Goal: Check status: Check status

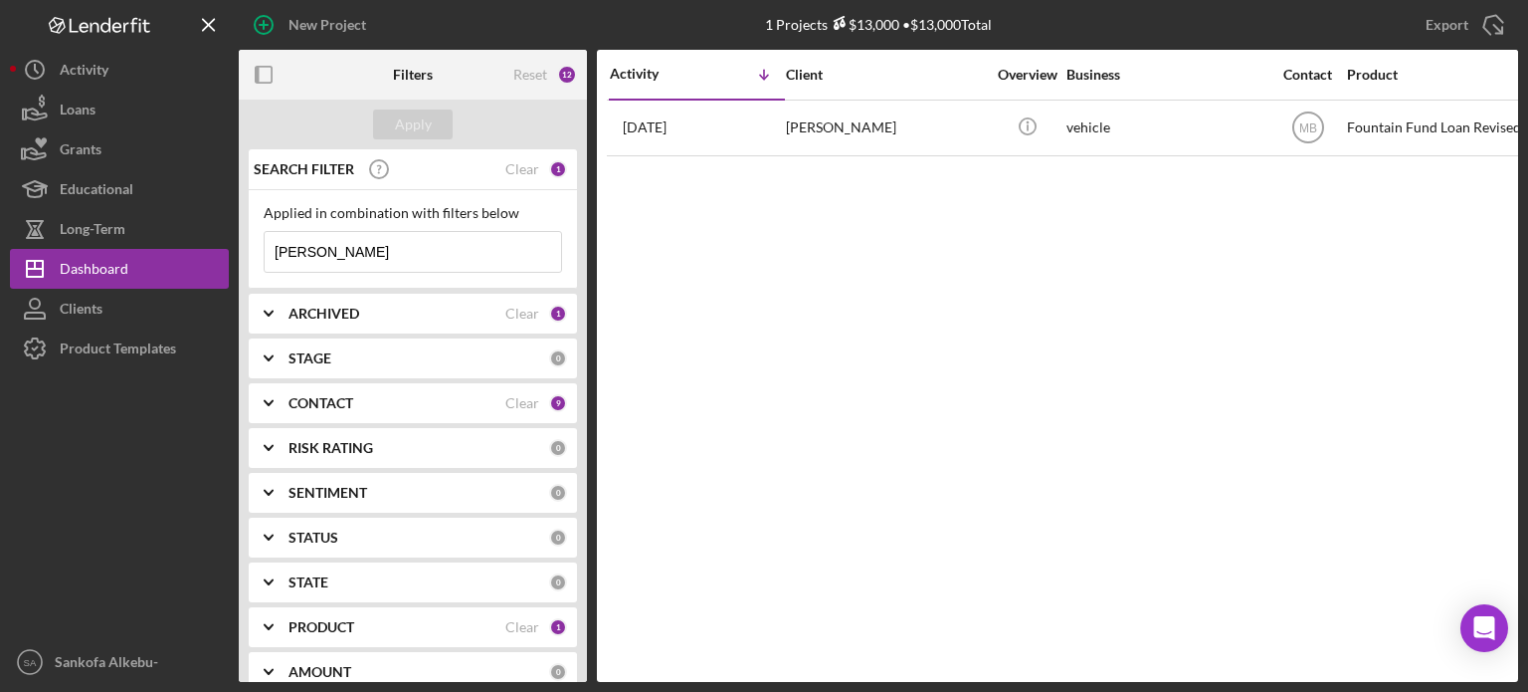
drag, startPoint x: 341, startPoint y: 257, endPoint x: 256, endPoint y: 255, distance: 85.6
click at [256, 255] on div "Applied in combination with filters below Samantha Icon/Menu Close" at bounding box center [413, 239] width 328 height 99
type input "[PERSON_NAME]"
click at [410, 397] on div "CONTACT" at bounding box center [397, 403] width 217 height 16
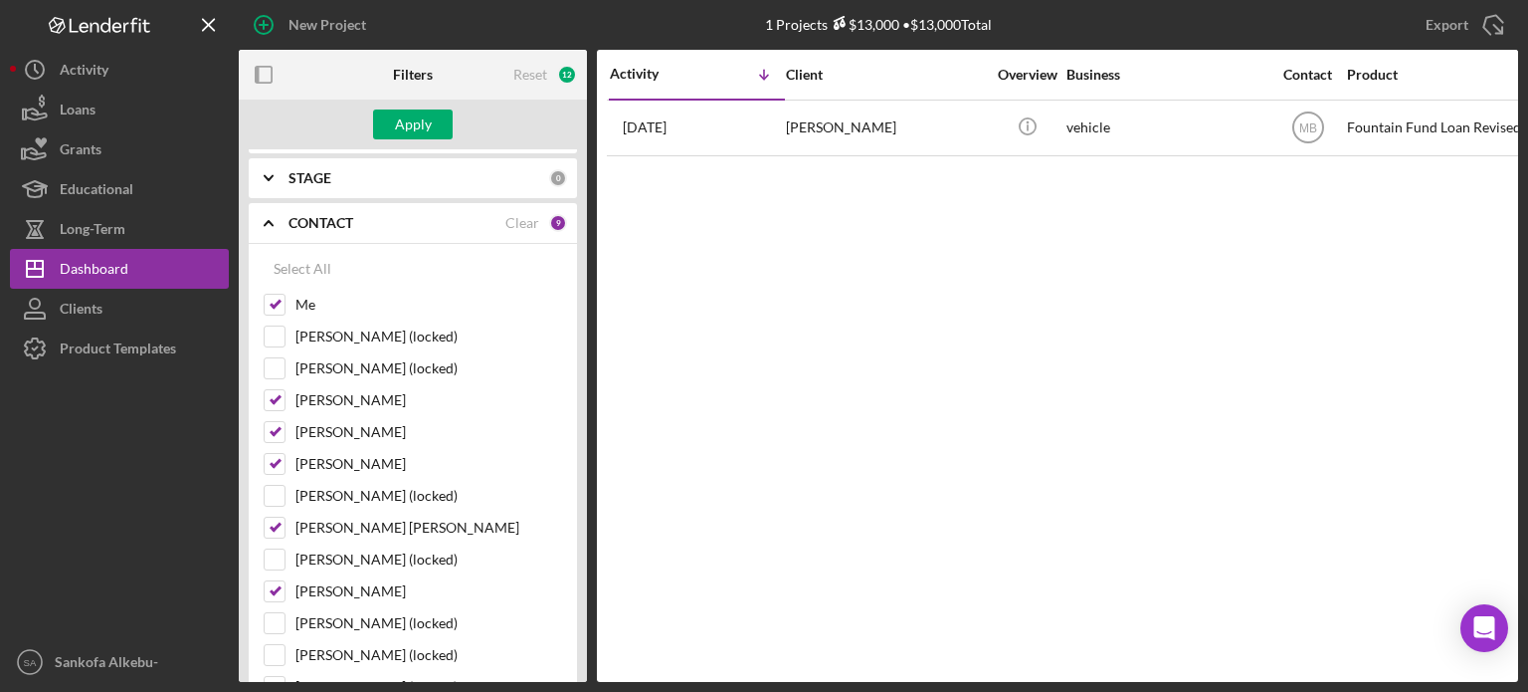
scroll to position [223, 0]
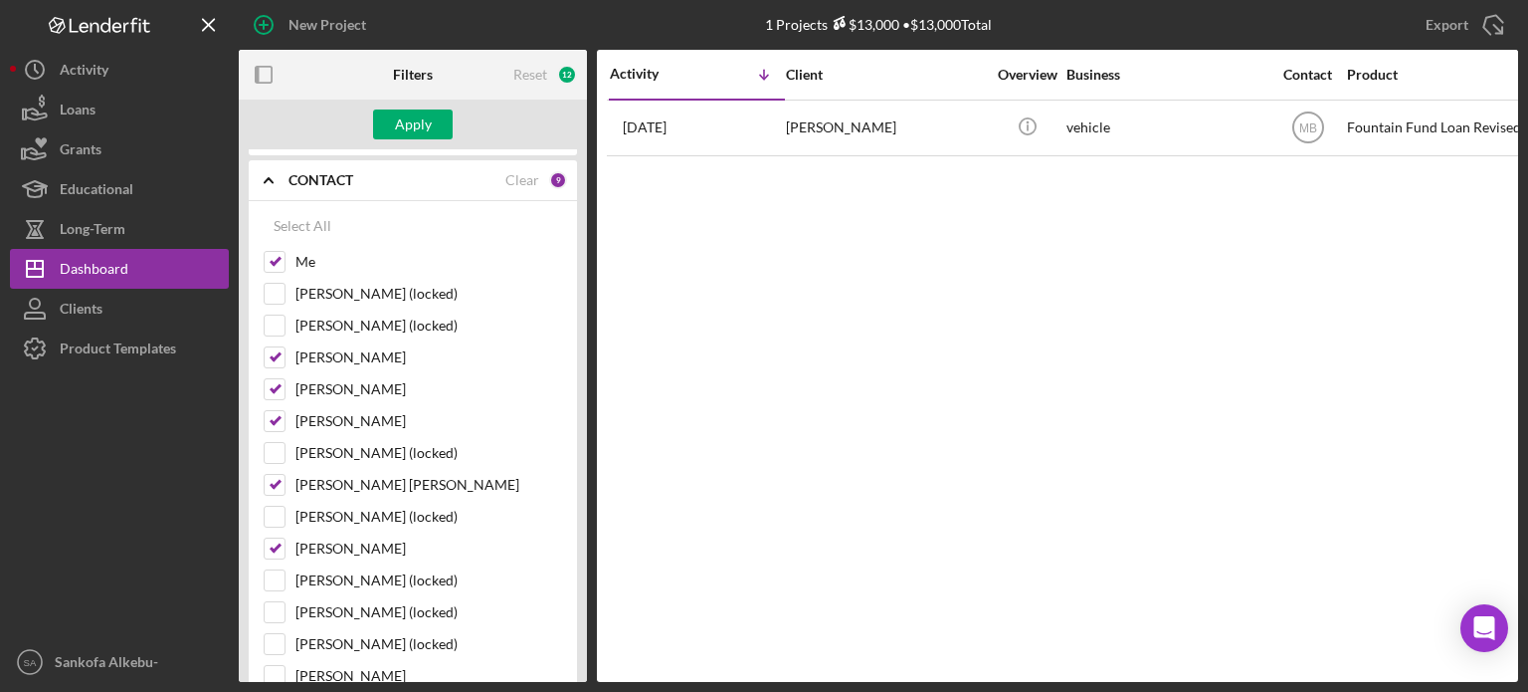
click at [450, 178] on div "CONTACT" at bounding box center [397, 180] width 217 height 16
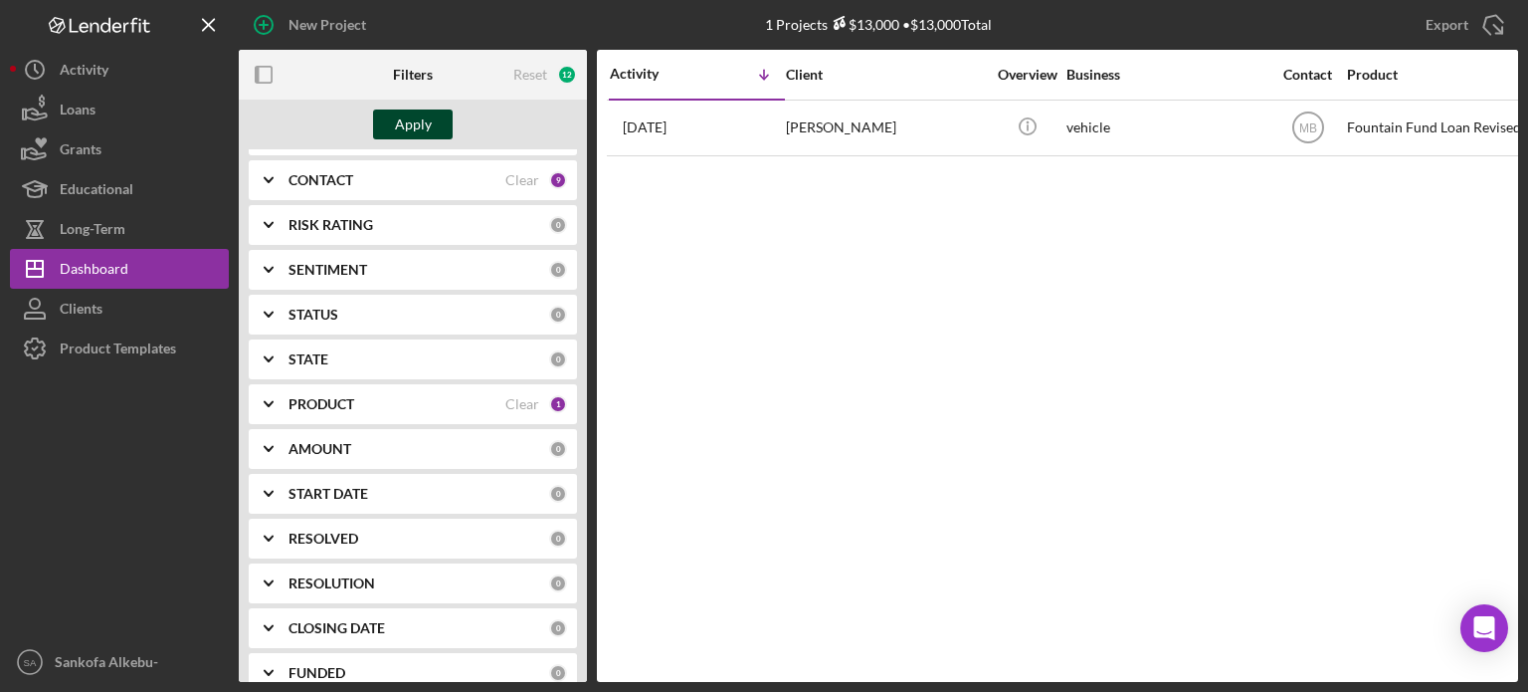
click at [416, 118] on div "Apply" at bounding box center [413, 124] width 37 height 30
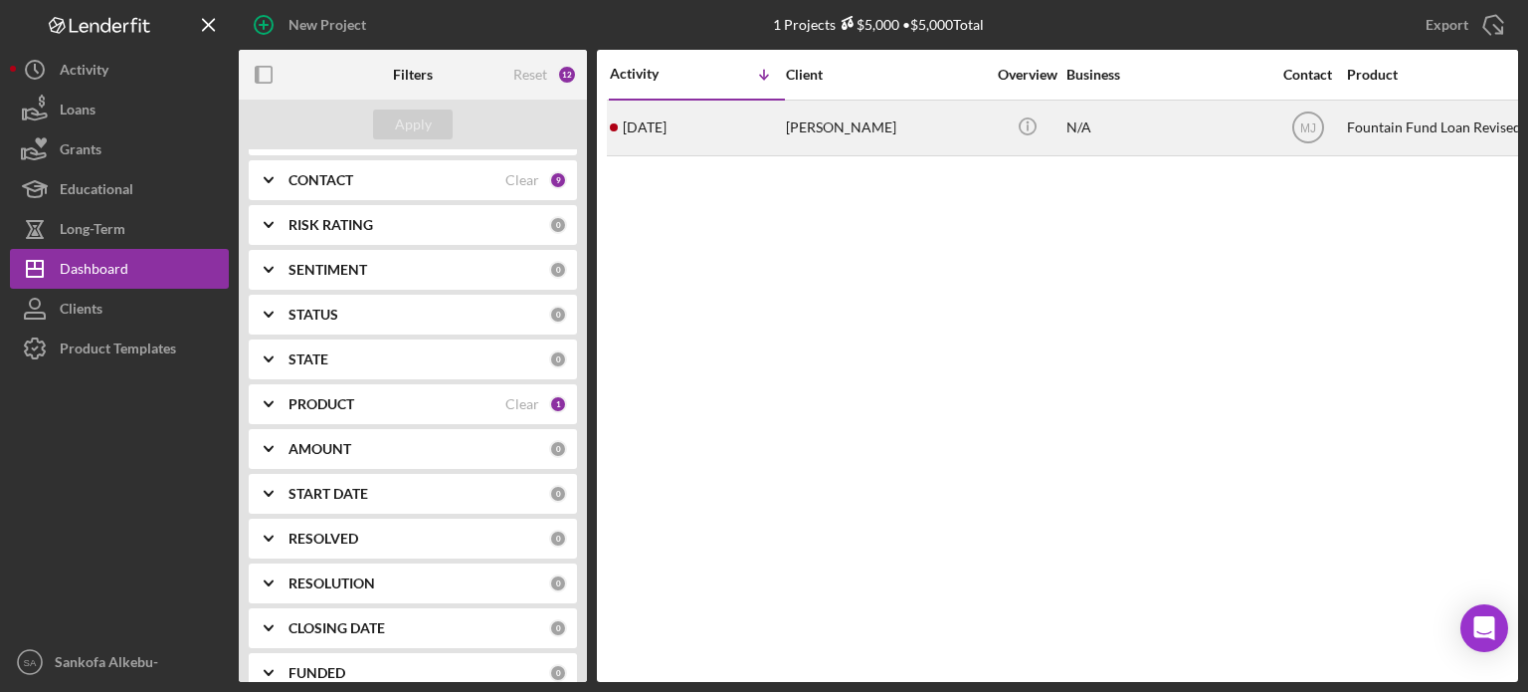
click at [1201, 131] on div "N/A" at bounding box center [1166, 127] width 199 height 53
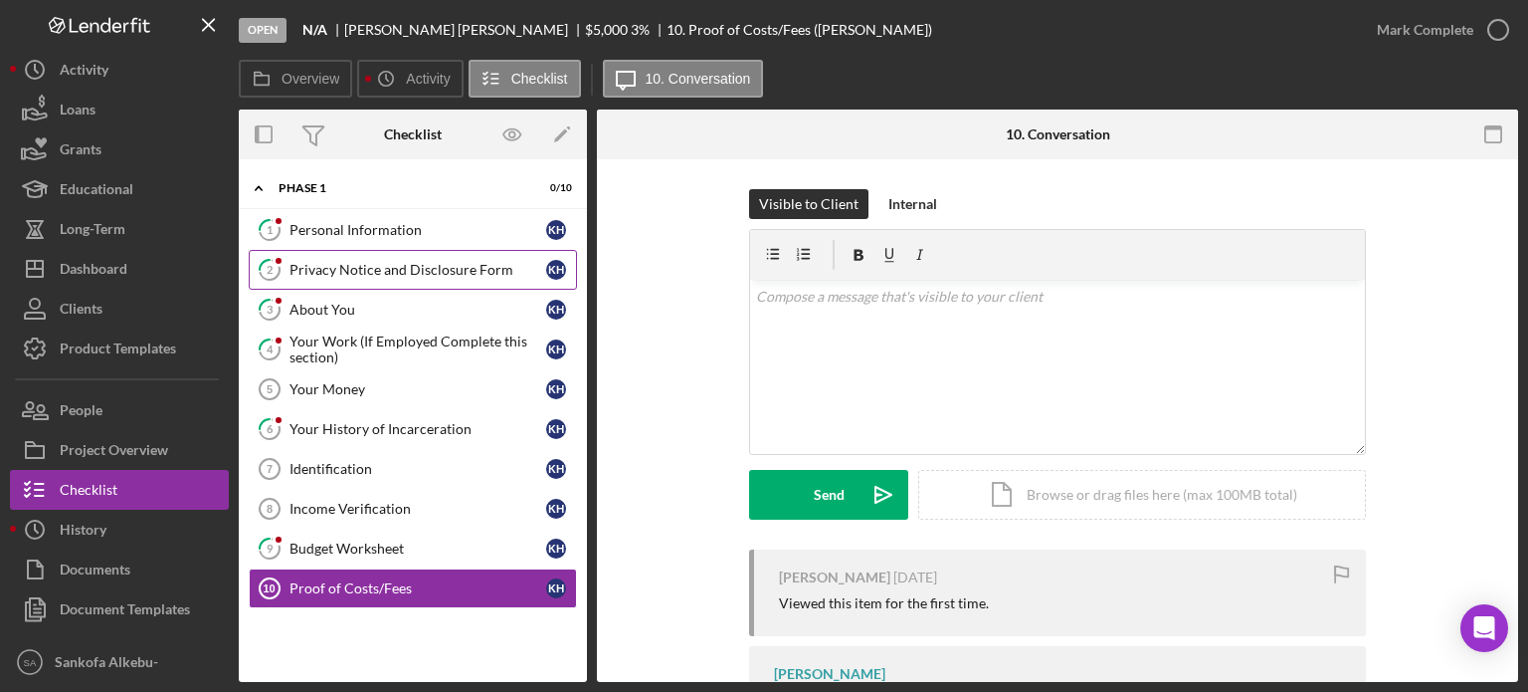
click at [414, 282] on link "2 Privacy Notice and Disclosure Form K H" at bounding box center [413, 270] width 328 height 40
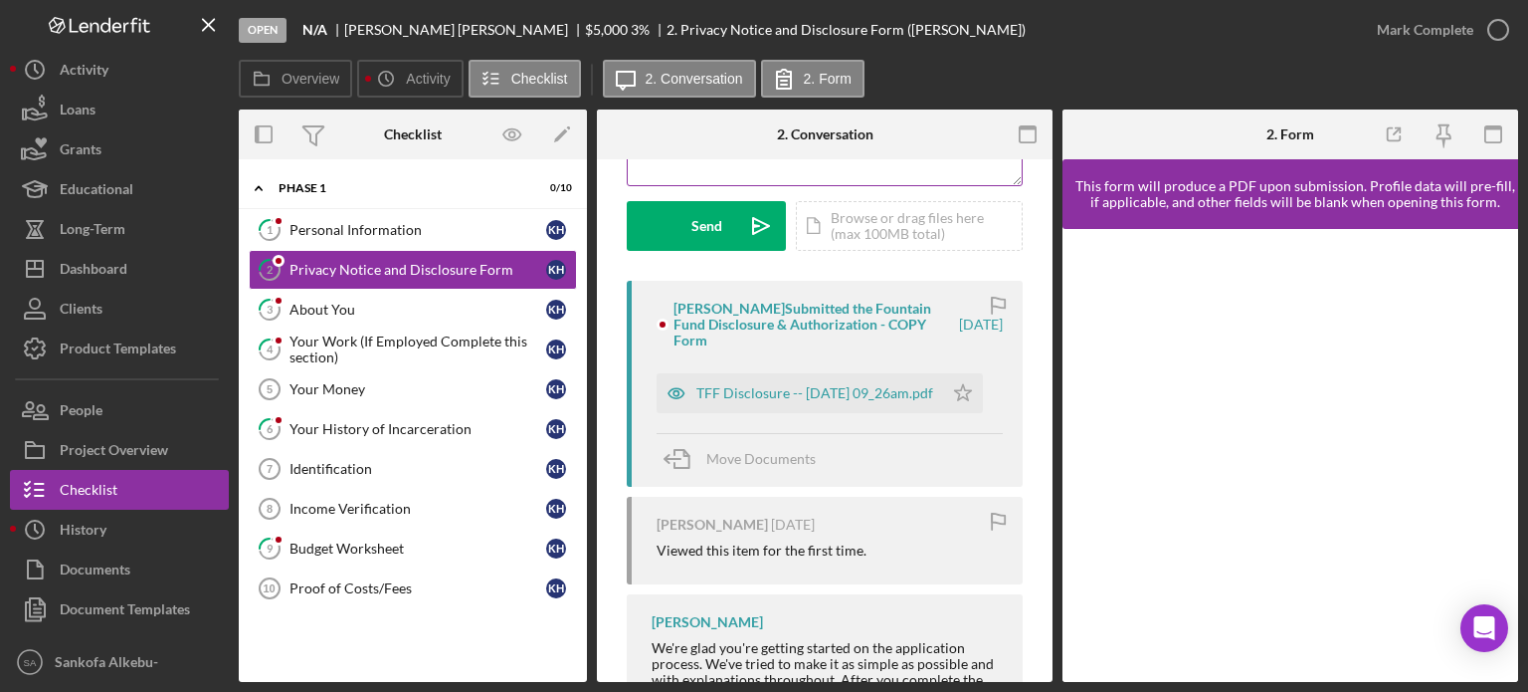
scroll to position [251, 0]
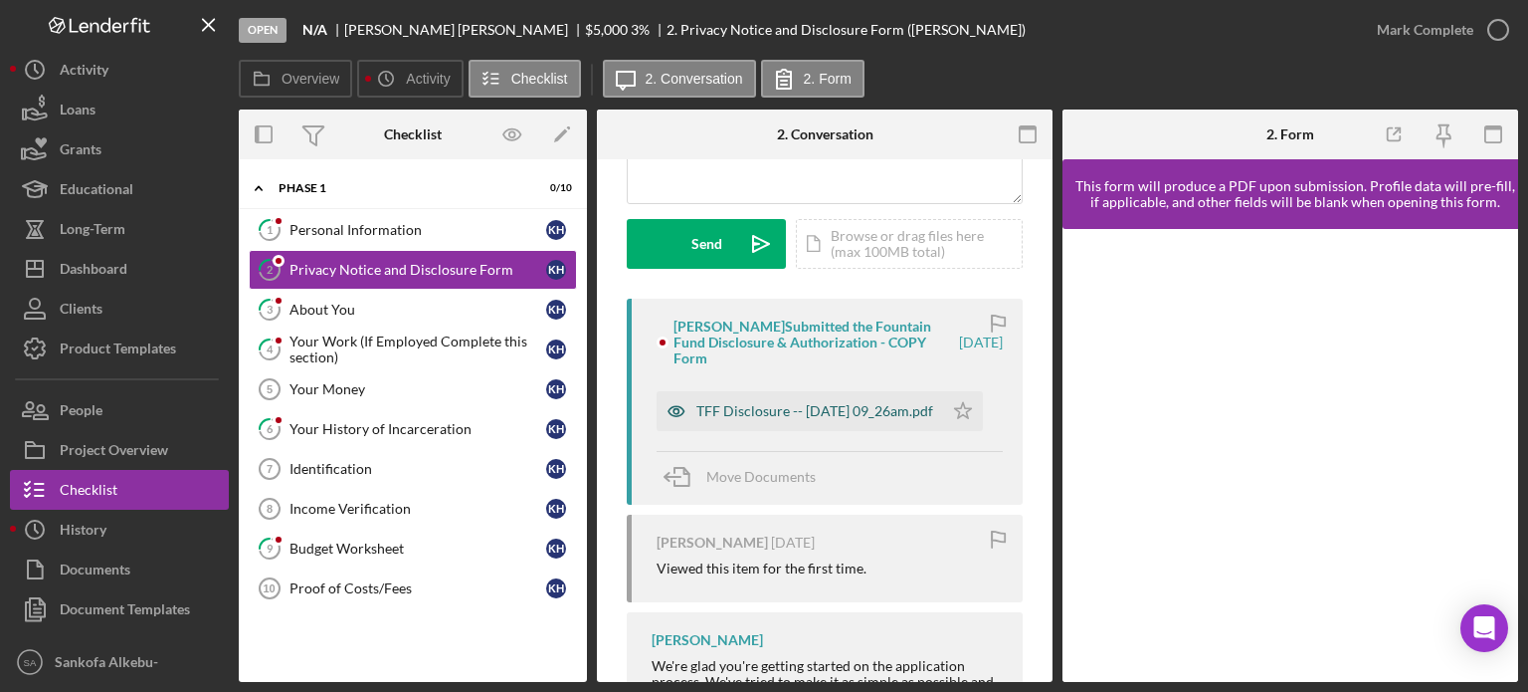
click at [793, 417] on div "TFF Disclosure -- 2025-09-12 09_26am.pdf" at bounding box center [814, 411] width 237 height 16
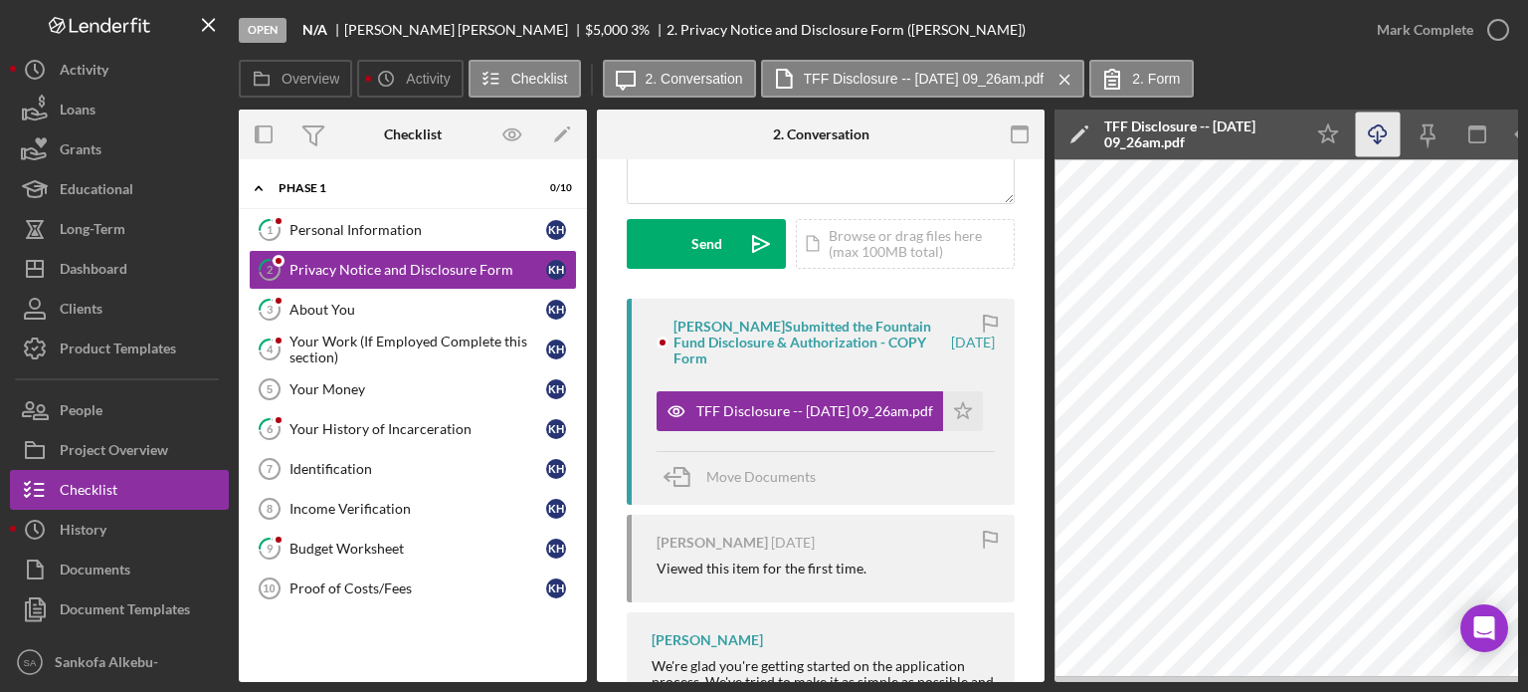
click at [1378, 141] on icon "Icon/Download" at bounding box center [1378, 134] width 45 height 45
click at [426, 306] on div "About You" at bounding box center [418, 309] width 257 height 16
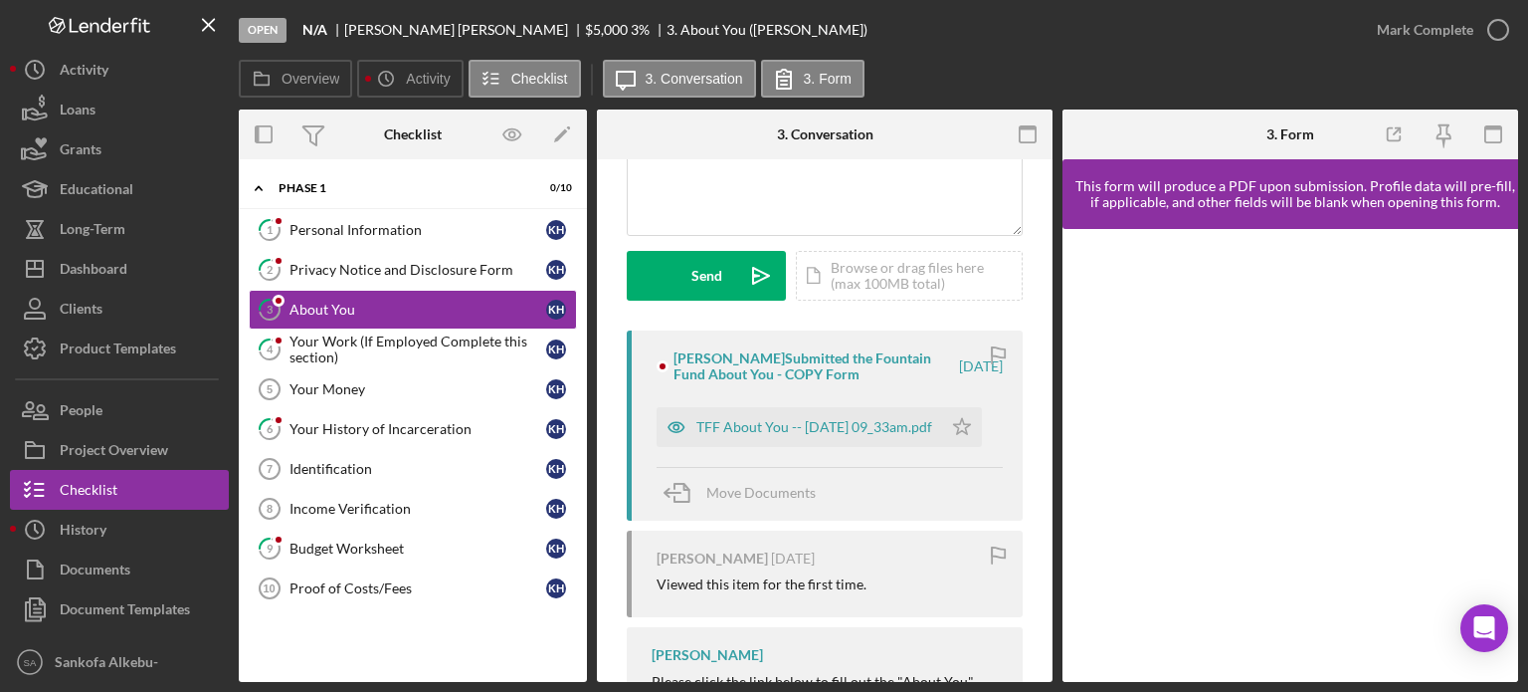
scroll to position [306, 0]
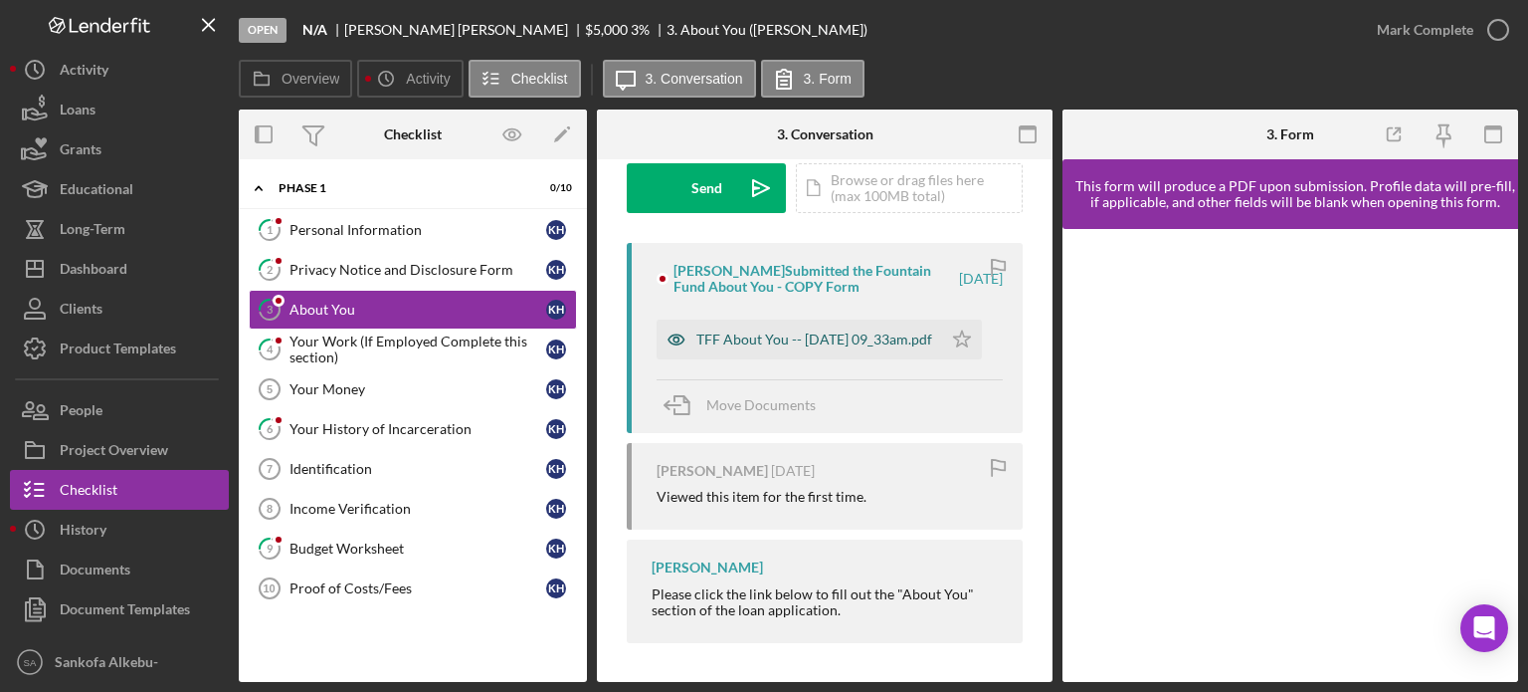
click at [797, 340] on div "TFF About You -- 2025-09-12 09_33am.pdf" at bounding box center [814, 339] width 236 height 16
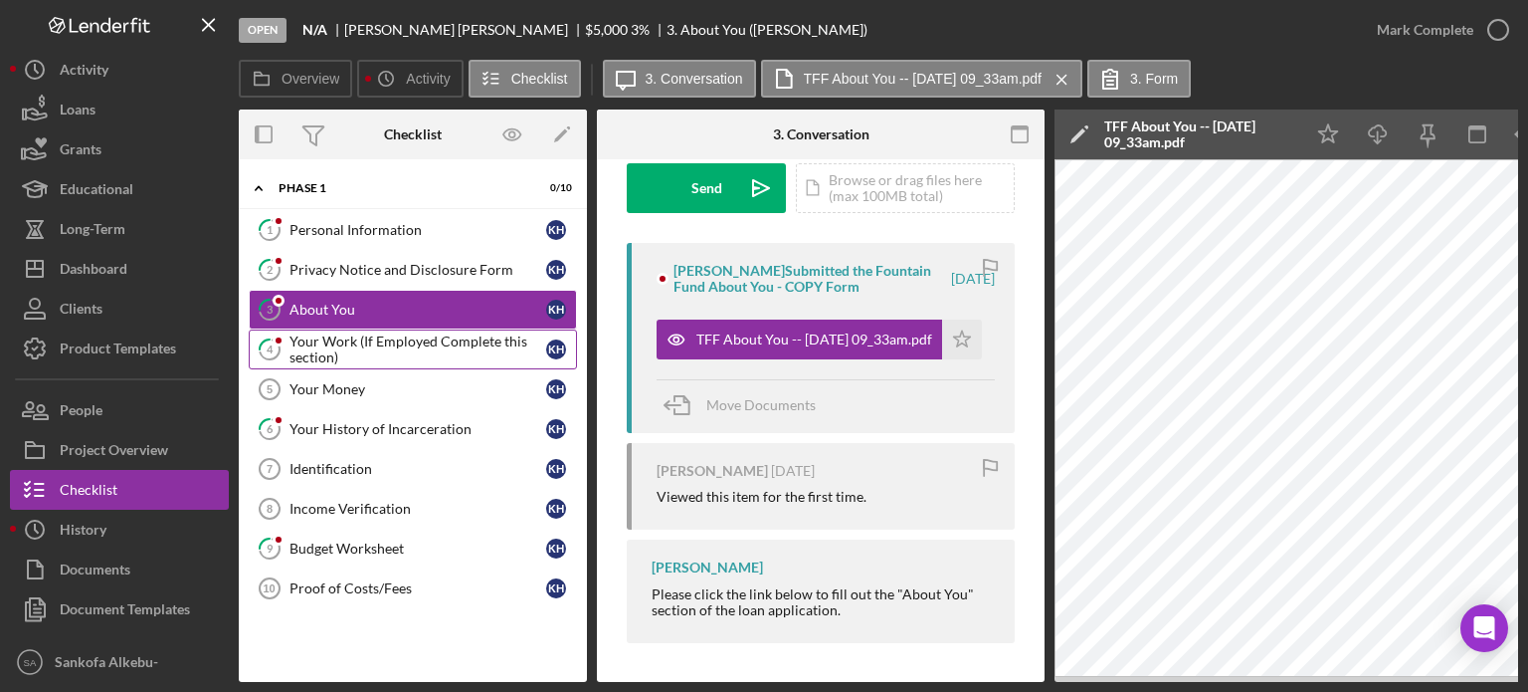
click at [302, 356] on div "Your Work (If Employed Complete this section)" at bounding box center [418, 349] width 257 height 32
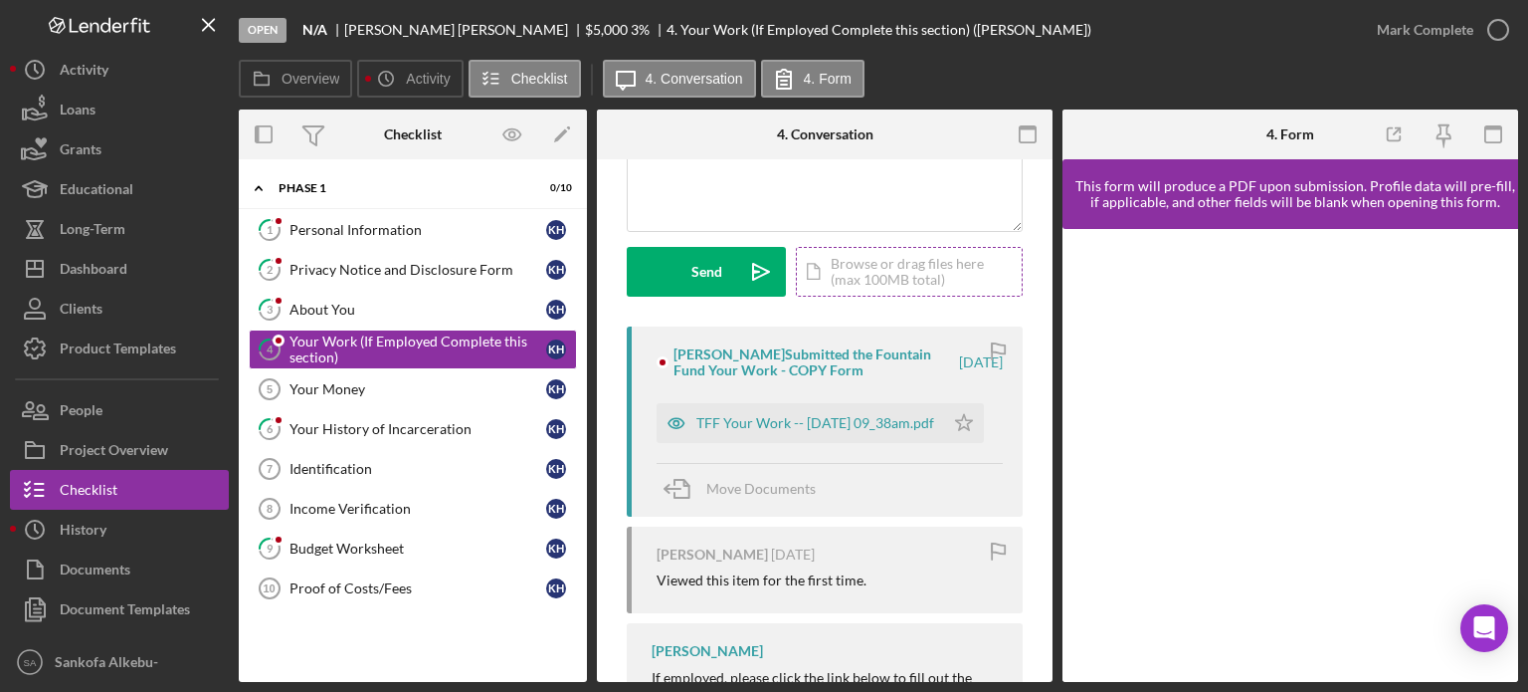
scroll to position [223, 0]
click at [746, 421] on div "TFF Your Work -- 2025-09-12 09_38am.pdf" at bounding box center [815, 423] width 238 height 16
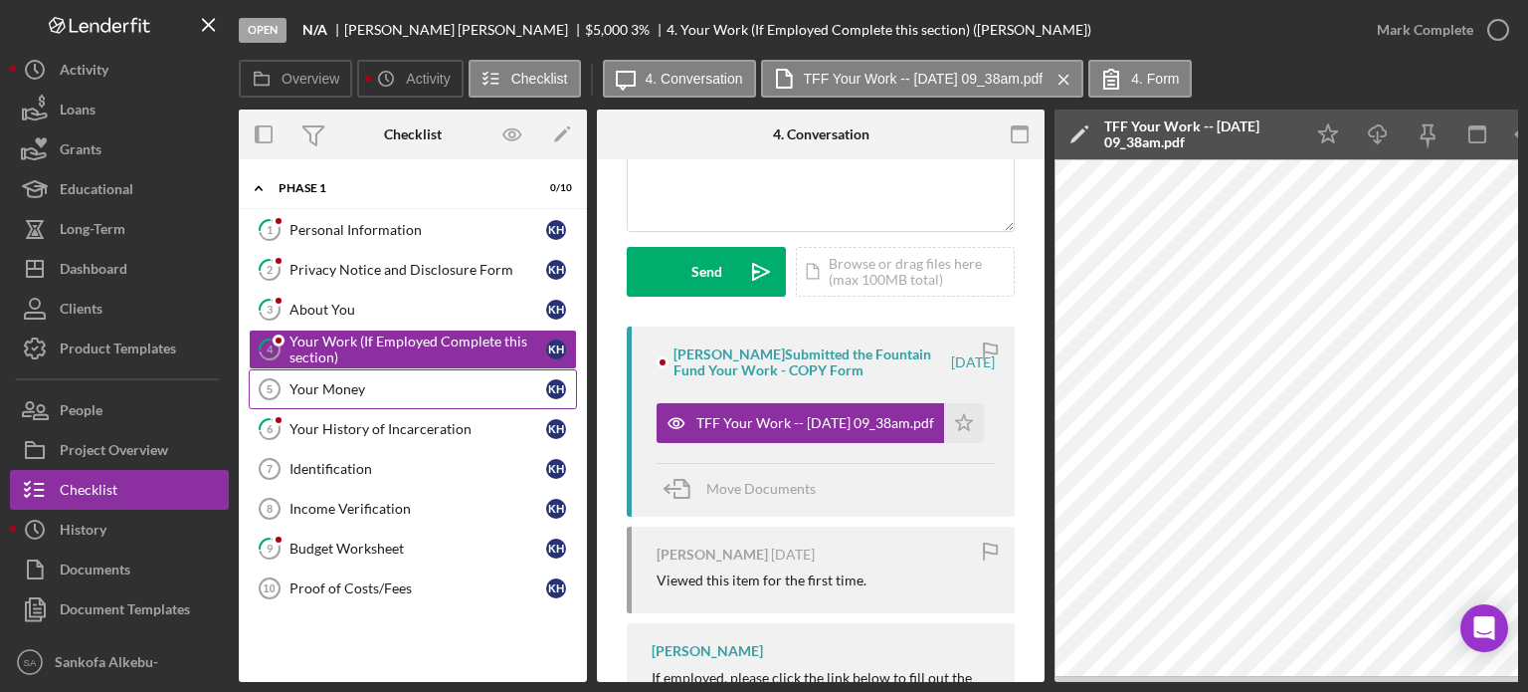
click at [430, 397] on link "Your Money 5 Your Money K H" at bounding box center [413, 389] width 328 height 40
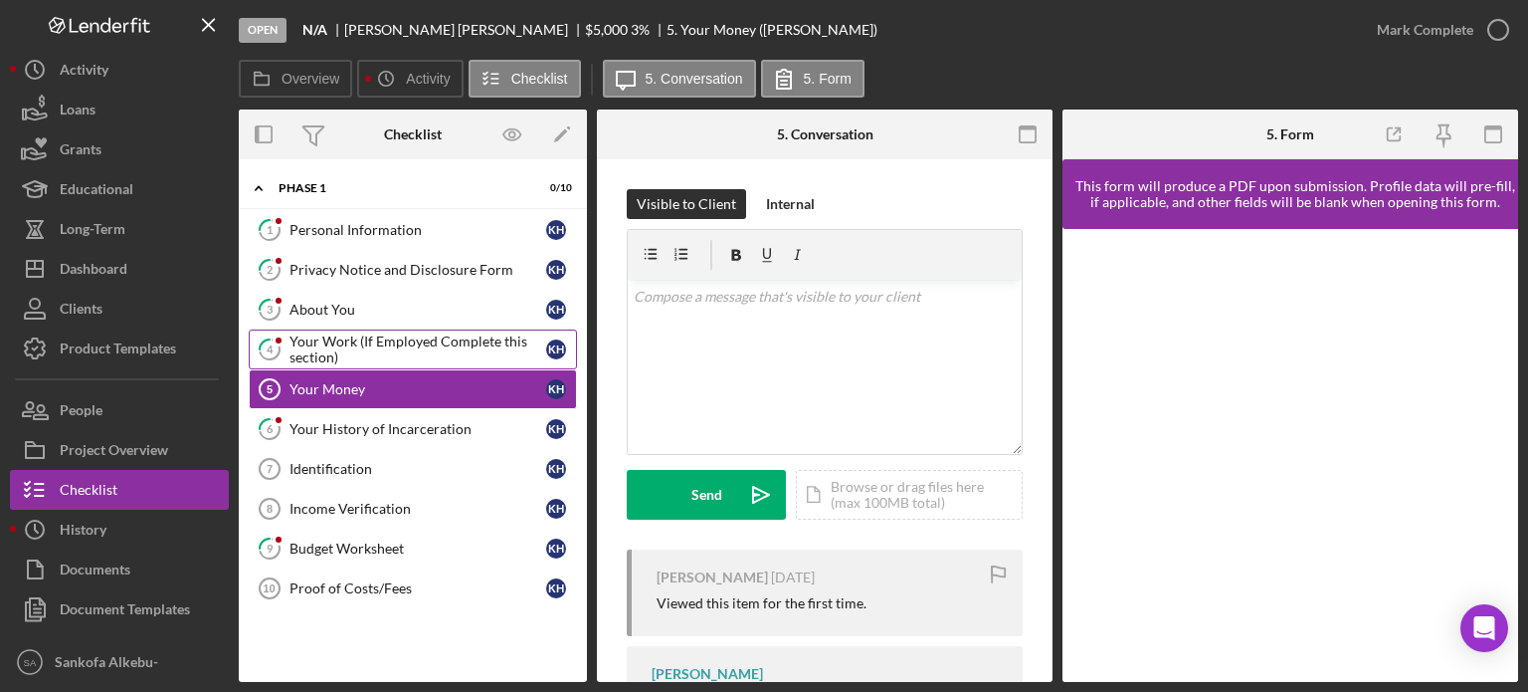
click at [456, 335] on div "Your Work (If Employed Complete this section)" at bounding box center [418, 349] width 257 height 32
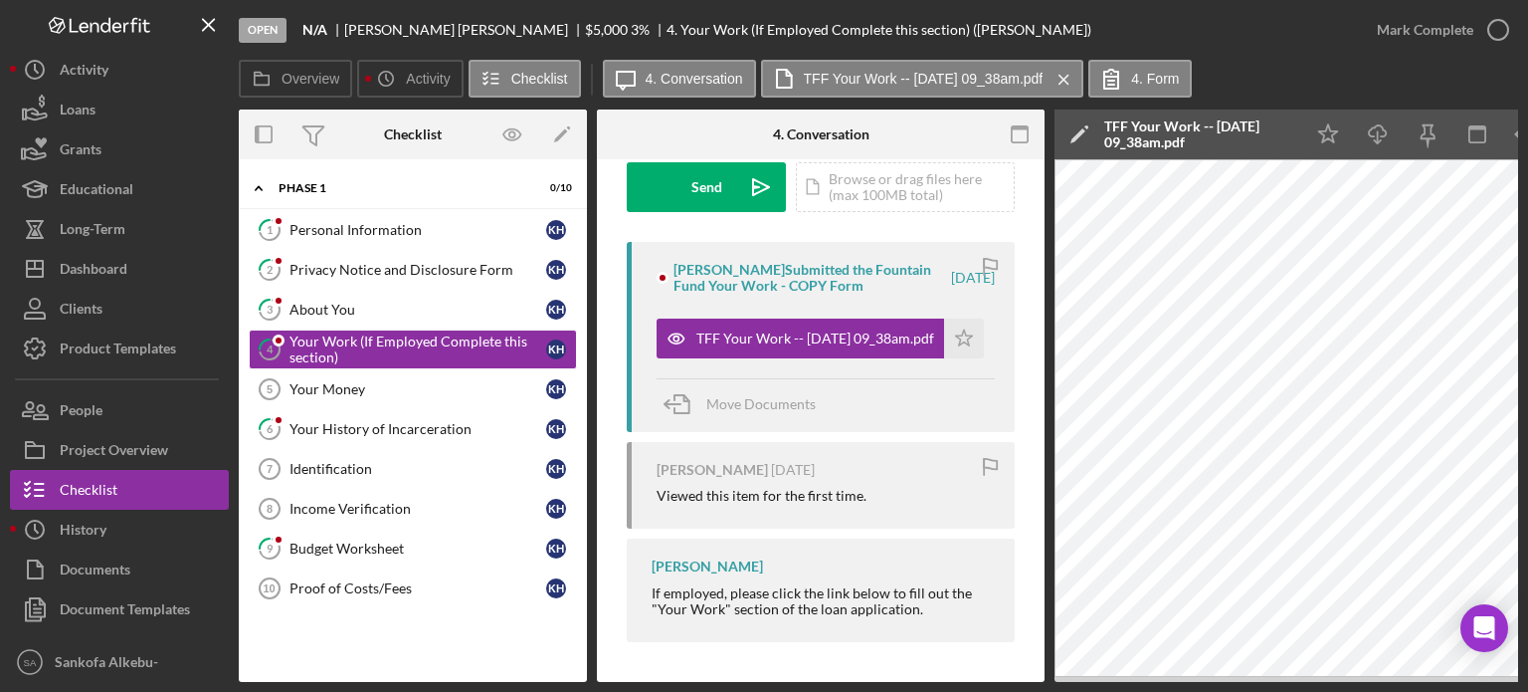
scroll to position [343, 0]
click at [450, 390] on div "Your Money" at bounding box center [418, 389] width 257 height 16
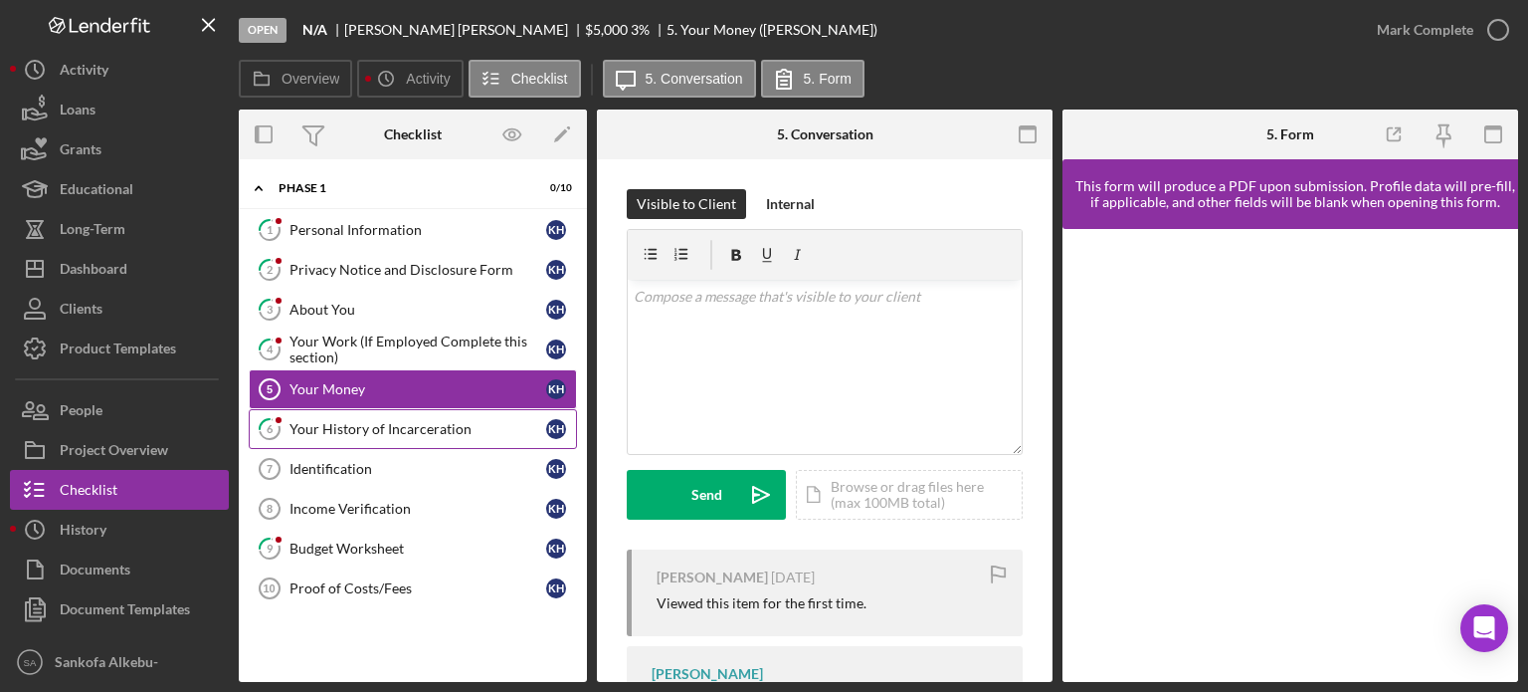
click at [430, 431] on div "Your History of Incarceration" at bounding box center [418, 429] width 257 height 16
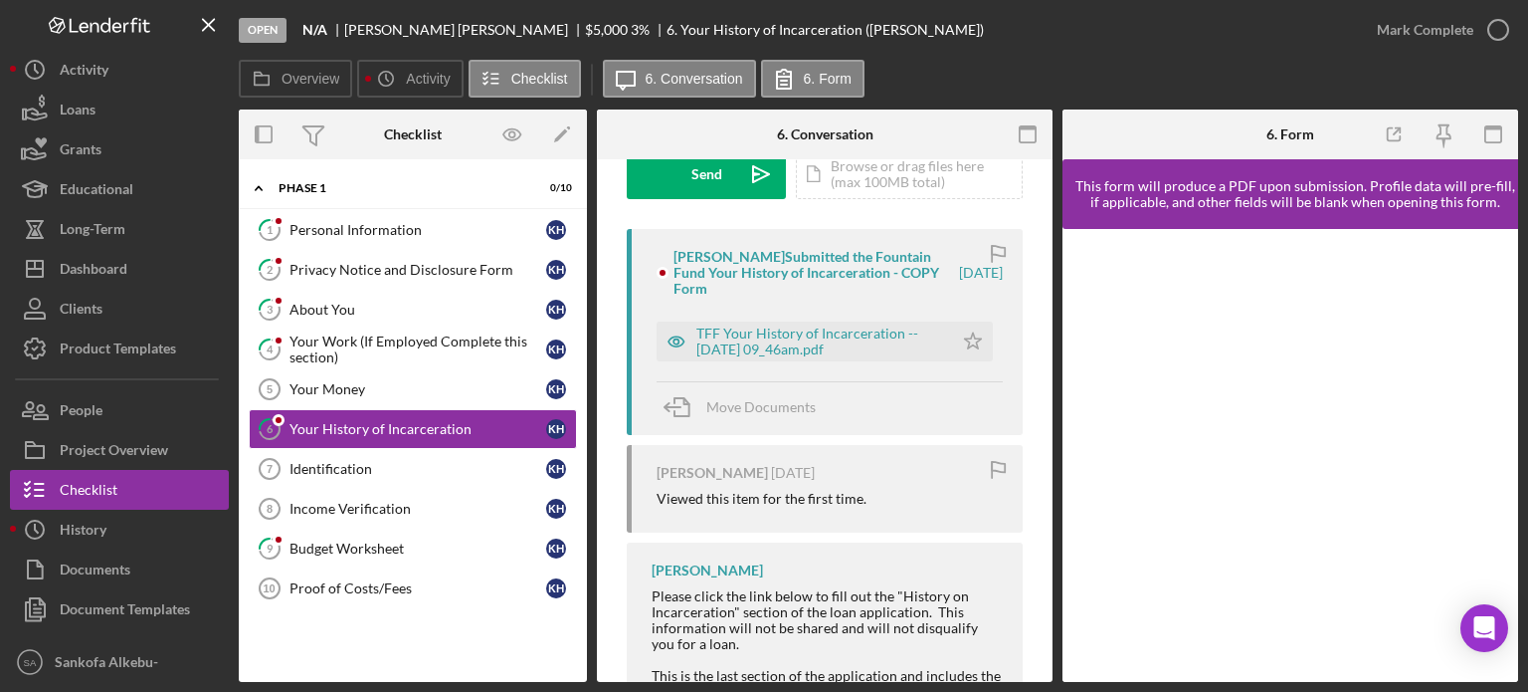
scroll to position [160, 0]
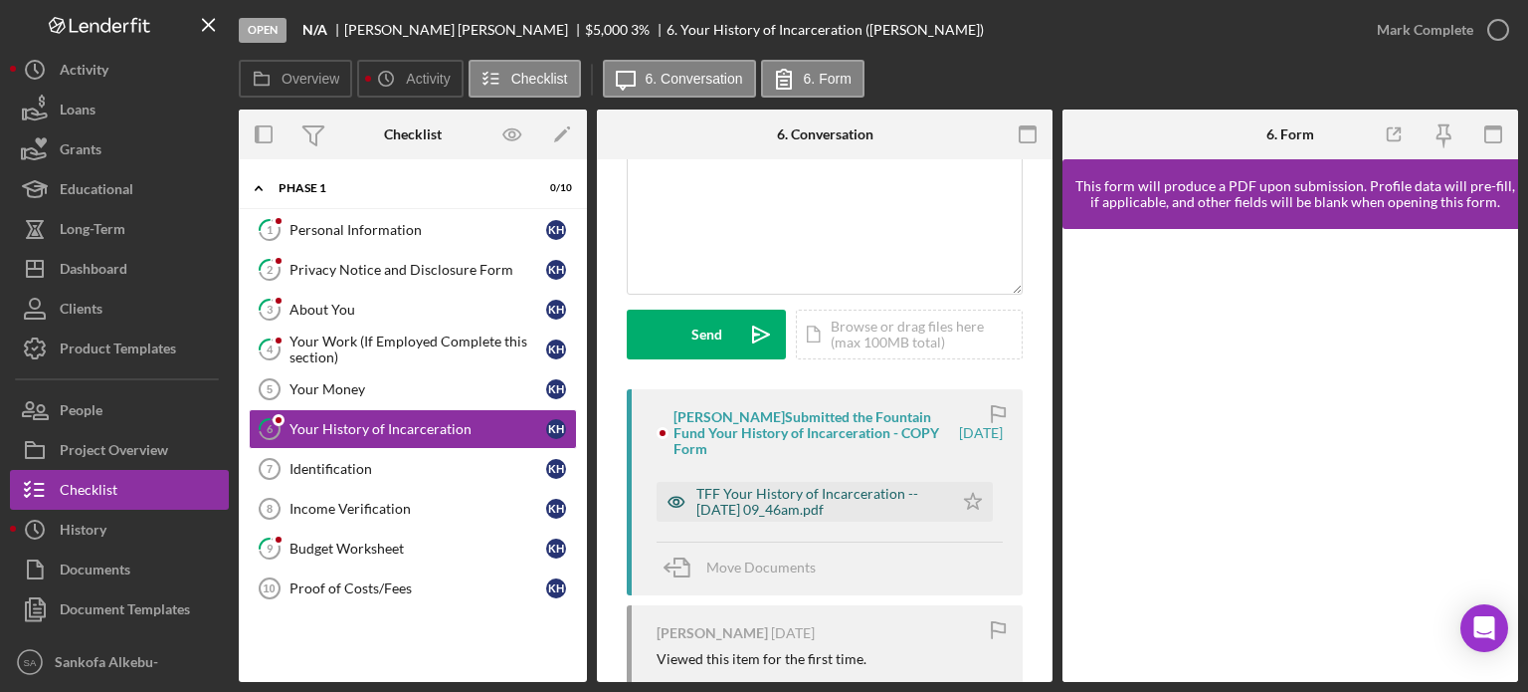
click at [757, 500] on div "TFF Your History of Incarceration -- 2025-09-12 09_46am.pdf" at bounding box center [819, 502] width 247 height 32
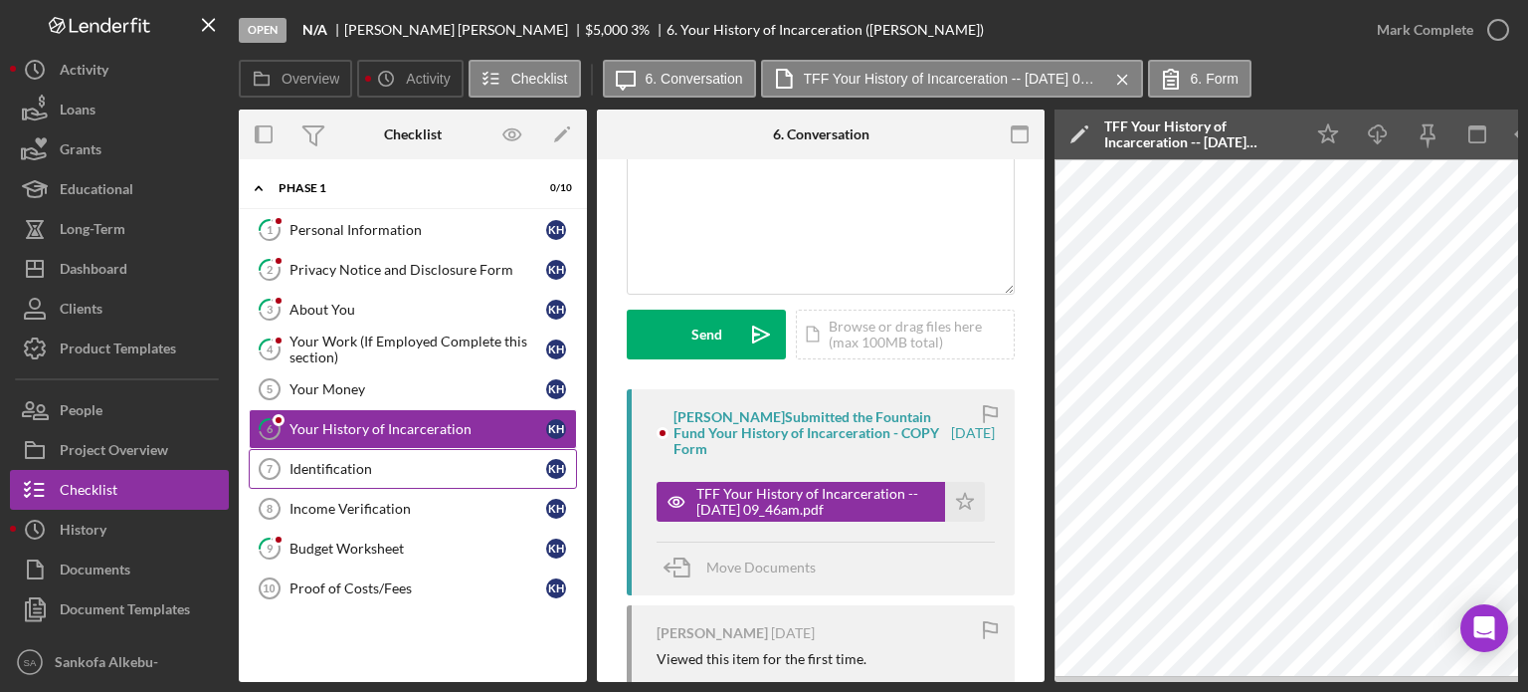
click at [413, 473] on div "Identification" at bounding box center [418, 469] width 257 height 16
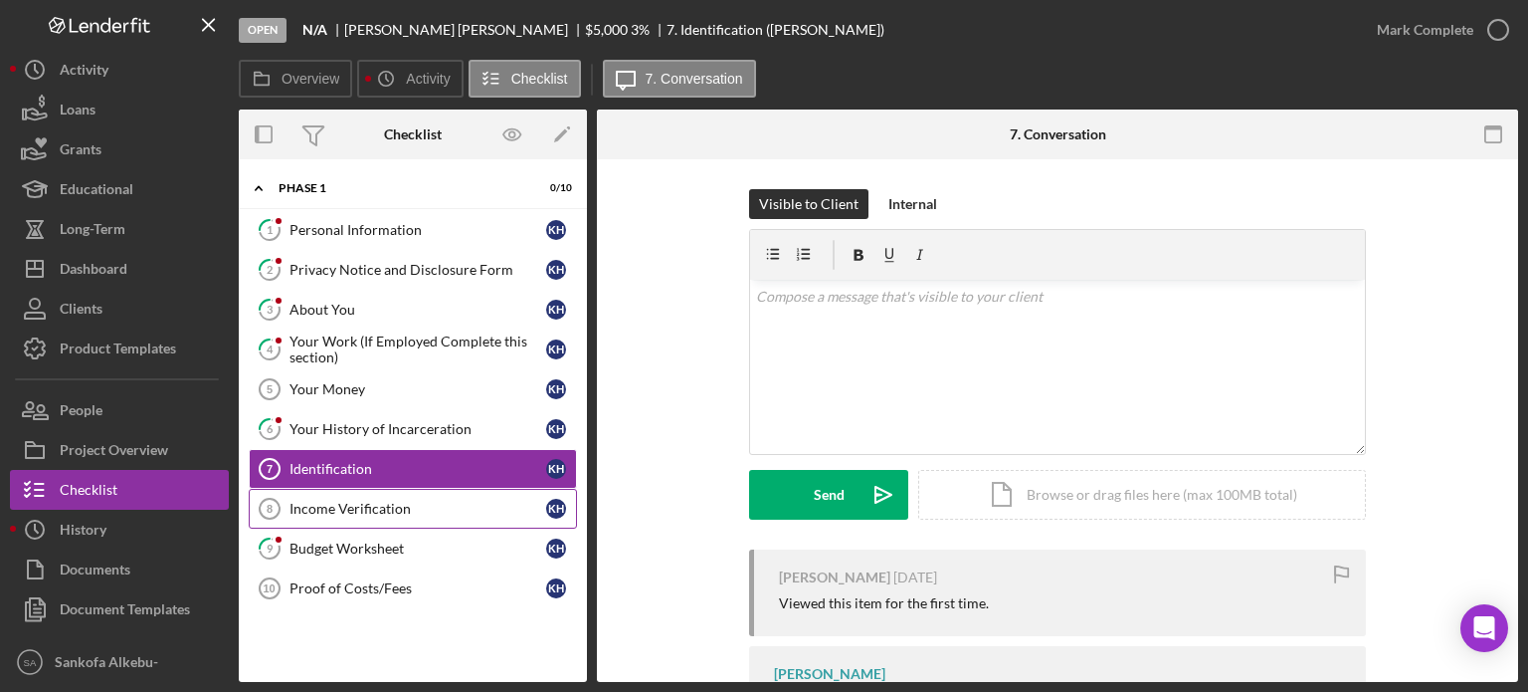
click at [477, 496] on link "Income Verification 8 Income Verification K H" at bounding box center [413, 509] width 328 height 40
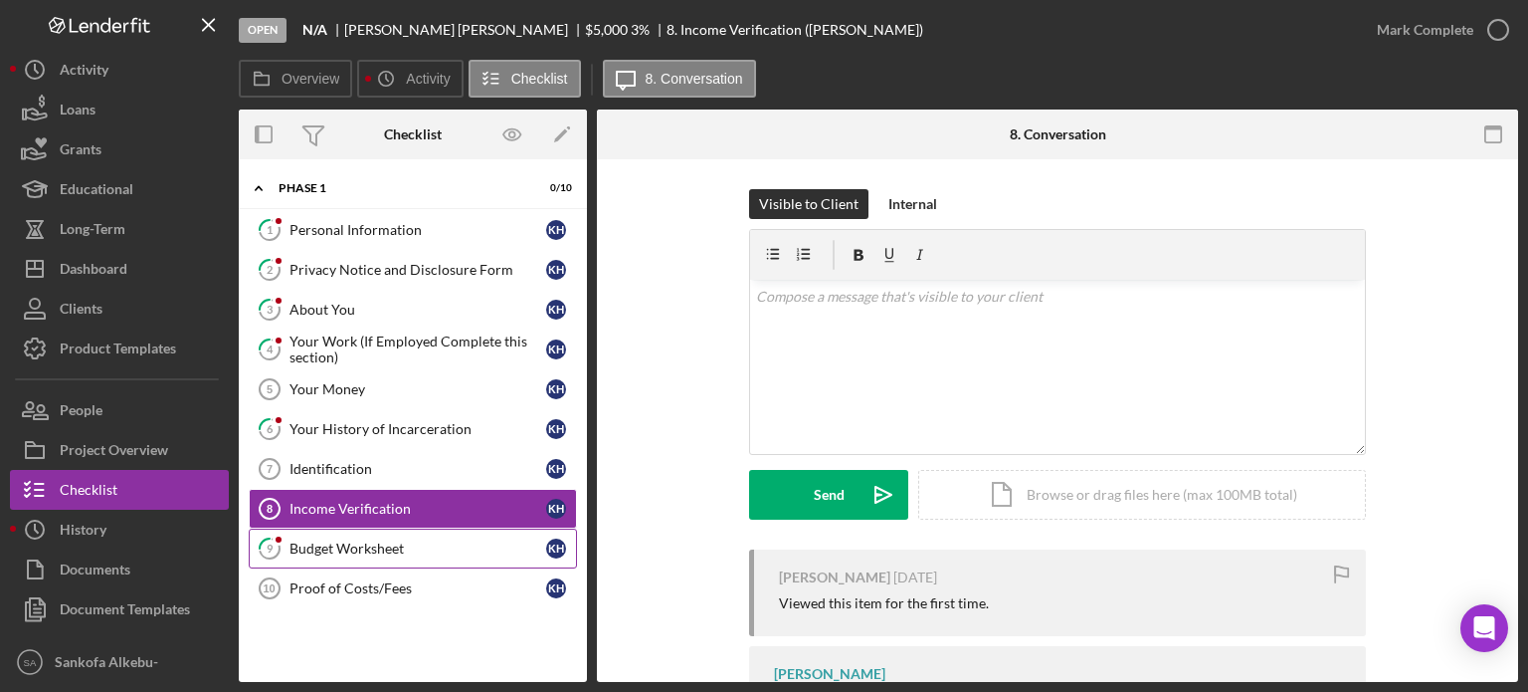
click at [398, 544] on div "Budget Worksheet" at bounding box center [418, 548] width 257 height 16
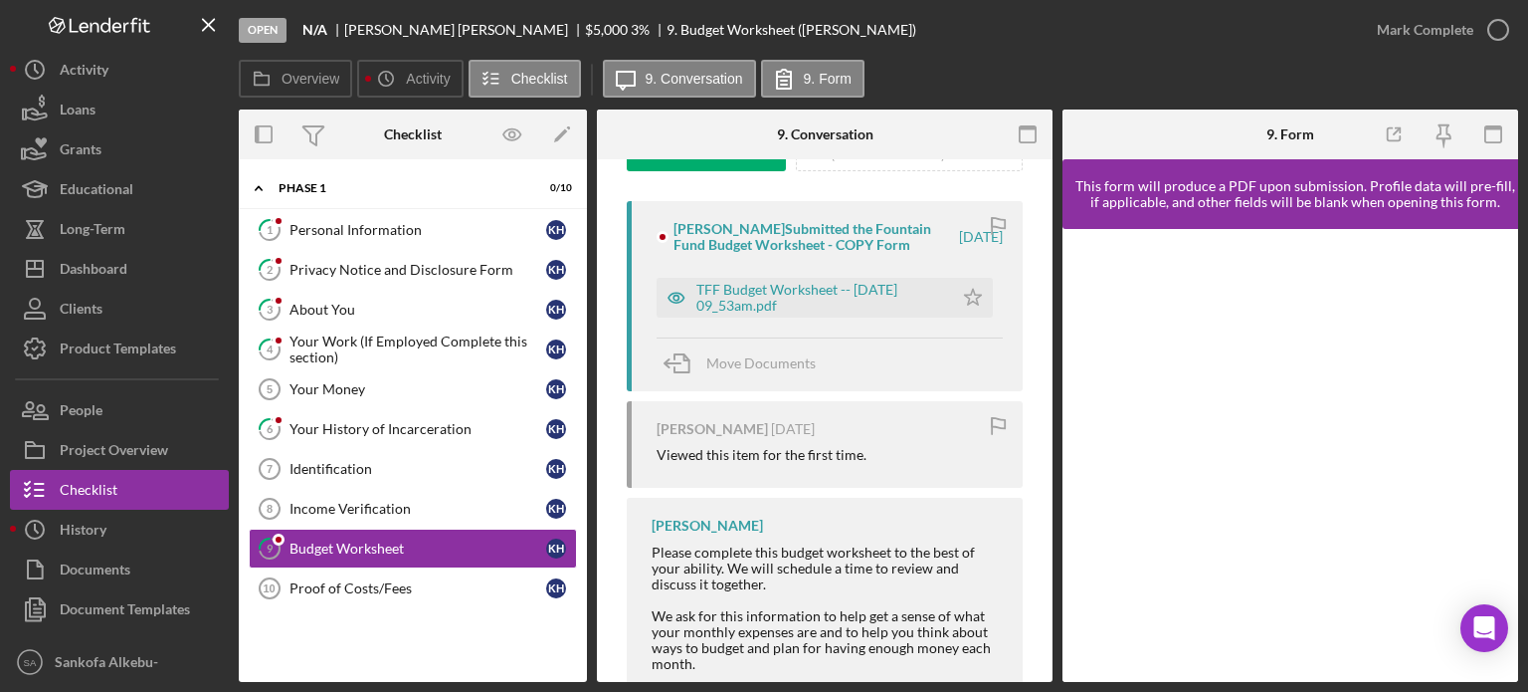
scroll to position [373, 0]
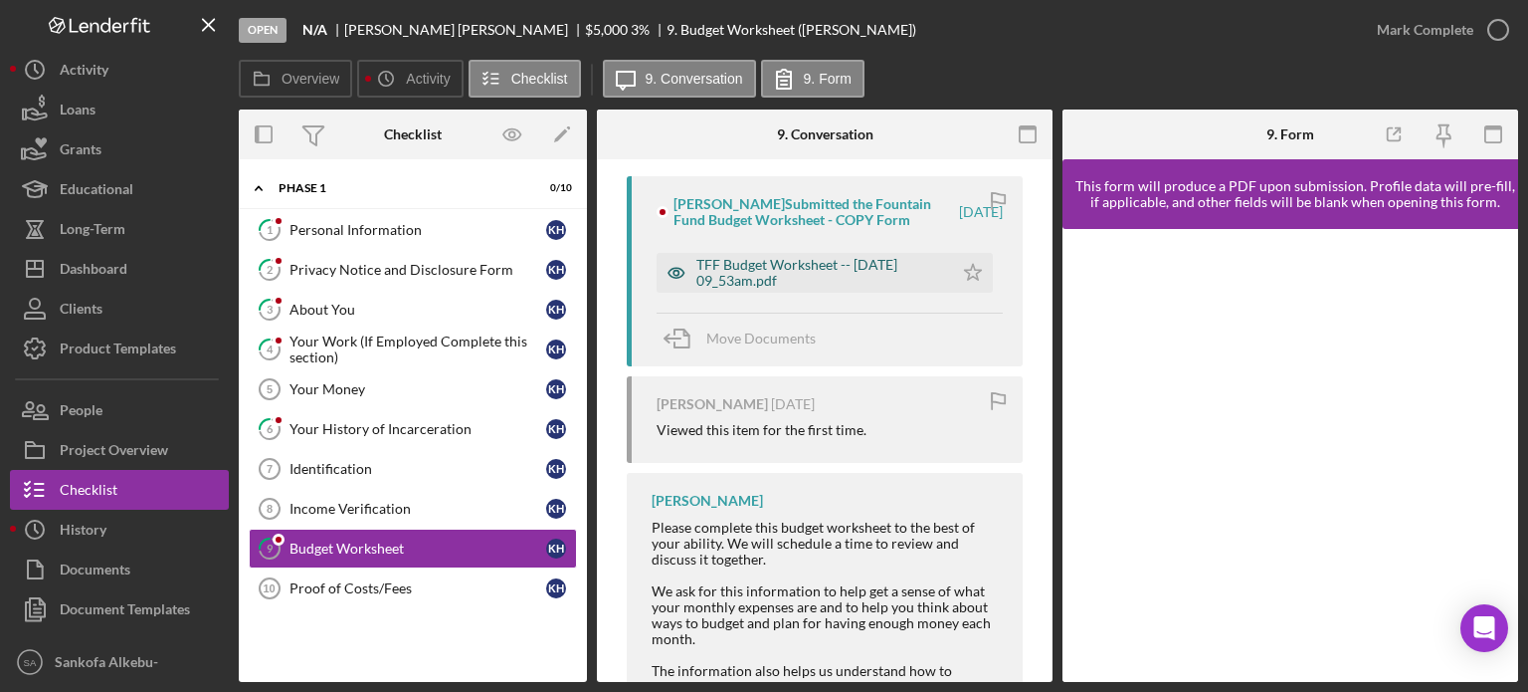
click at [766, 278] on div "TFF Budget Worksheet -- 2025-09-12 09_53am.pdf" at bounding box center [819, 273] width 247 height 32
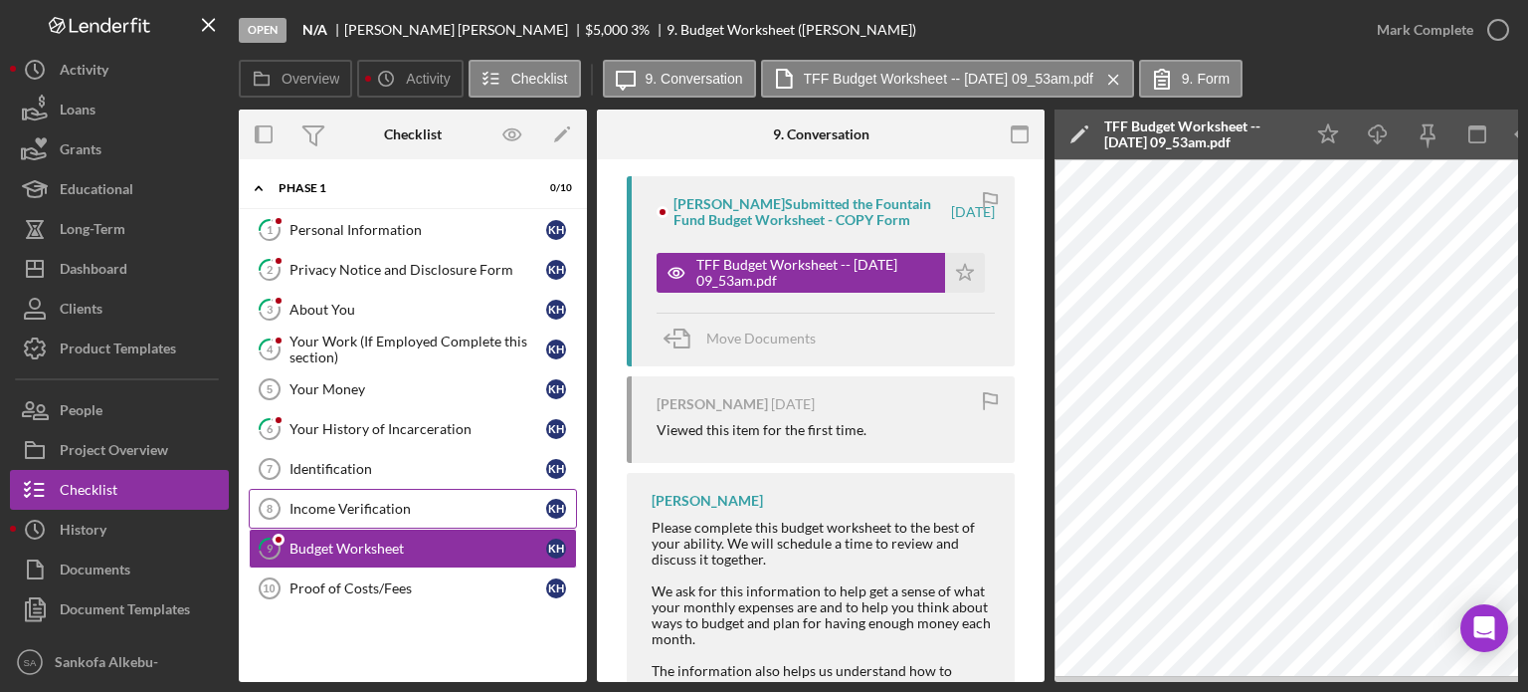
click at [411, 500] on div "Income Verification" at bounding box center [418, 508] width 257 height 16
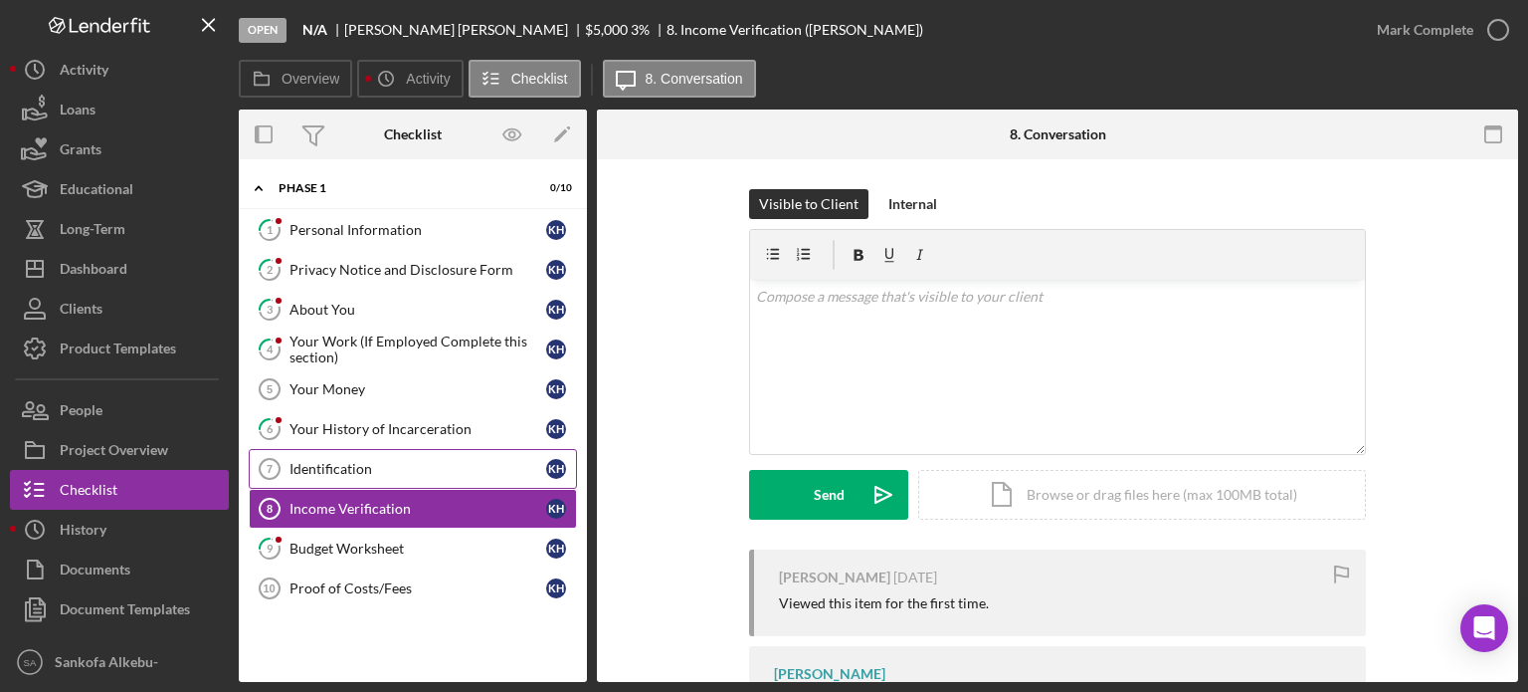
click at [414, 472] on div "Identification" at bounding box center [418, 469] width 257 height 16
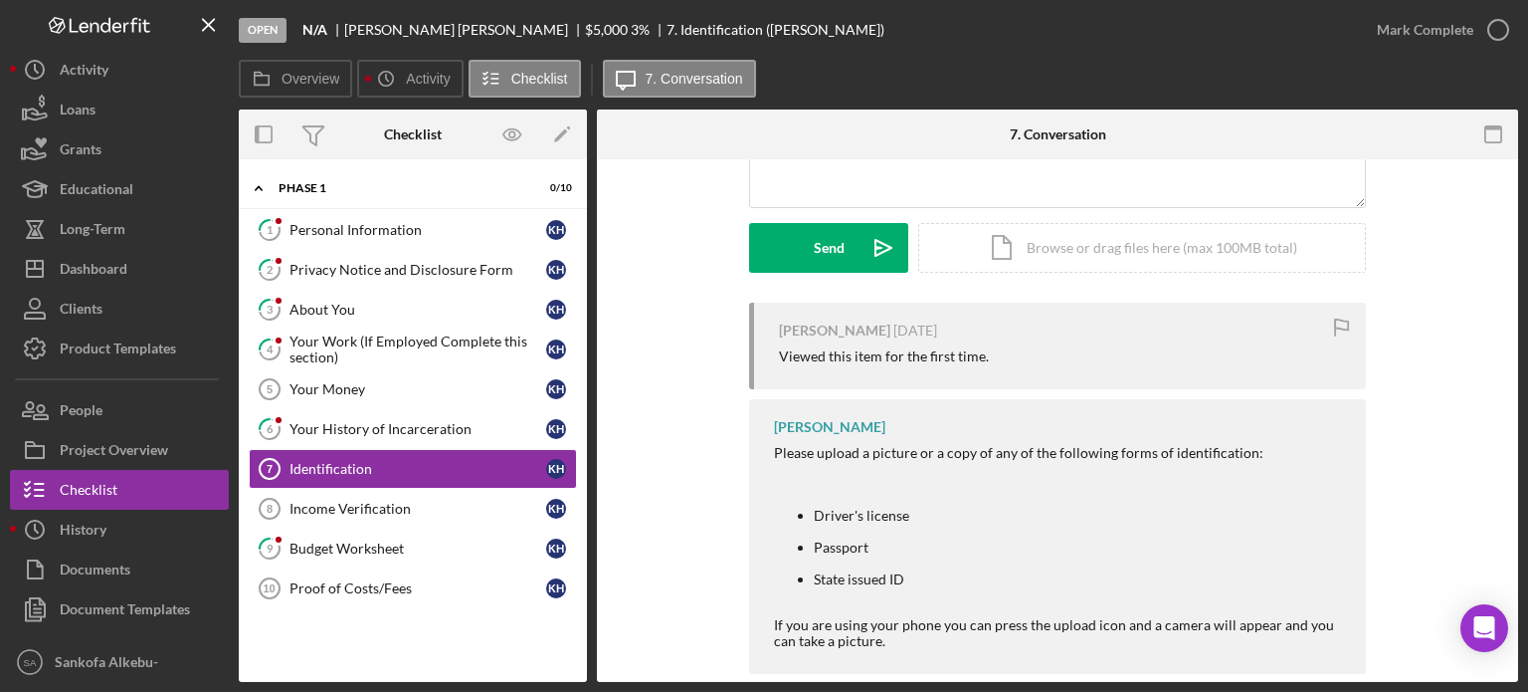
scroll to position [294, 0]
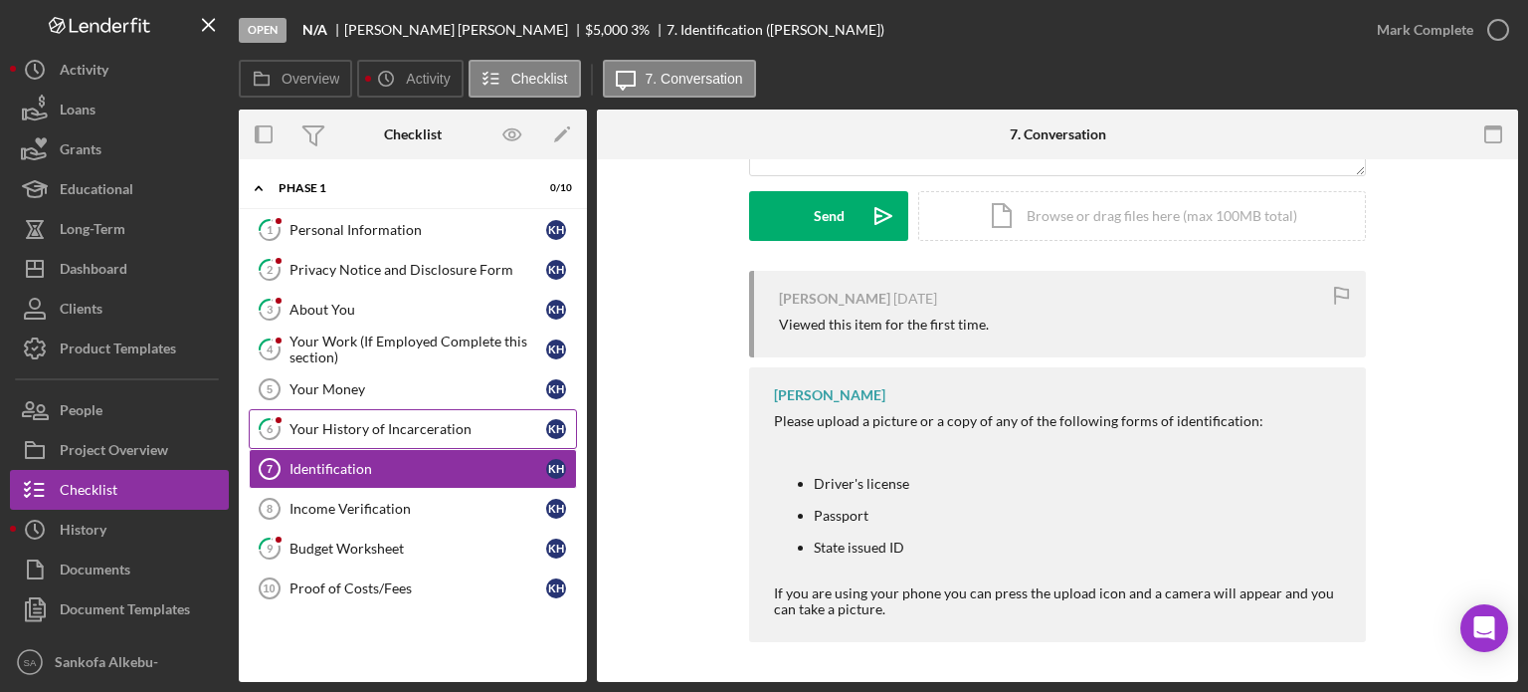
click at [402, 433] on div "Your History of Incarceration" at bounding box center [418, 429] width 257 height 16
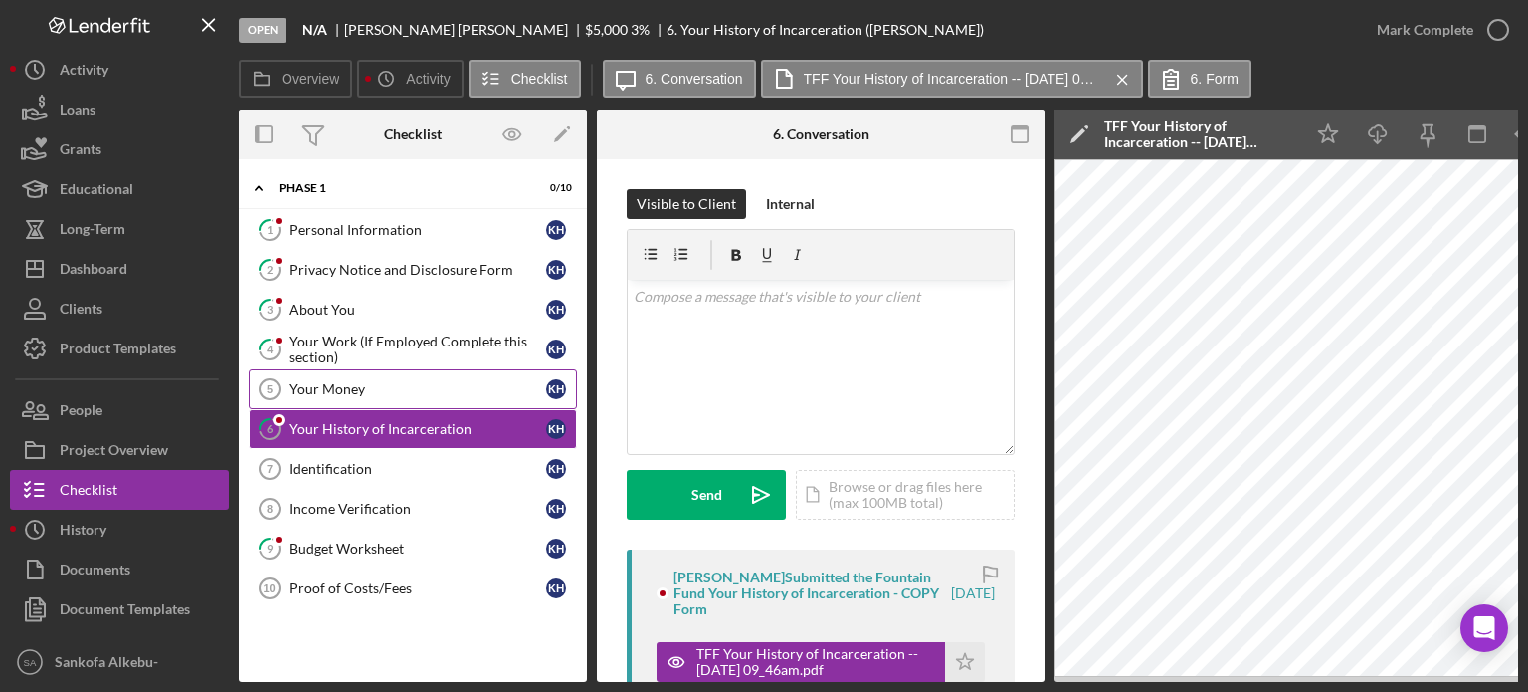
click at [398, 397] on link "Your Money 5 Your Money K H" at bounding box center [413, 389] width 328 height 40
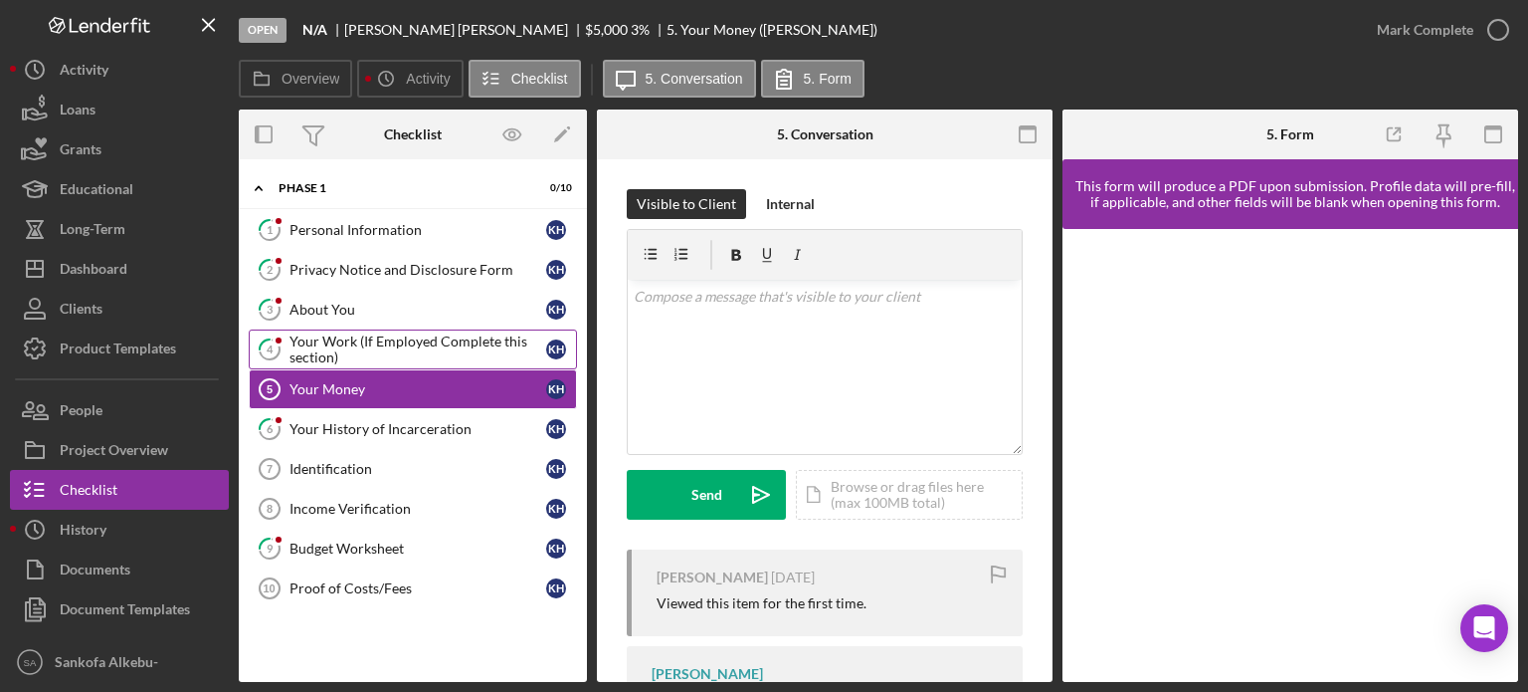
click at [338, 338] on div "Your Work (If Employed Complete this section)" at bounding box center [418, 349] width 257 height 32
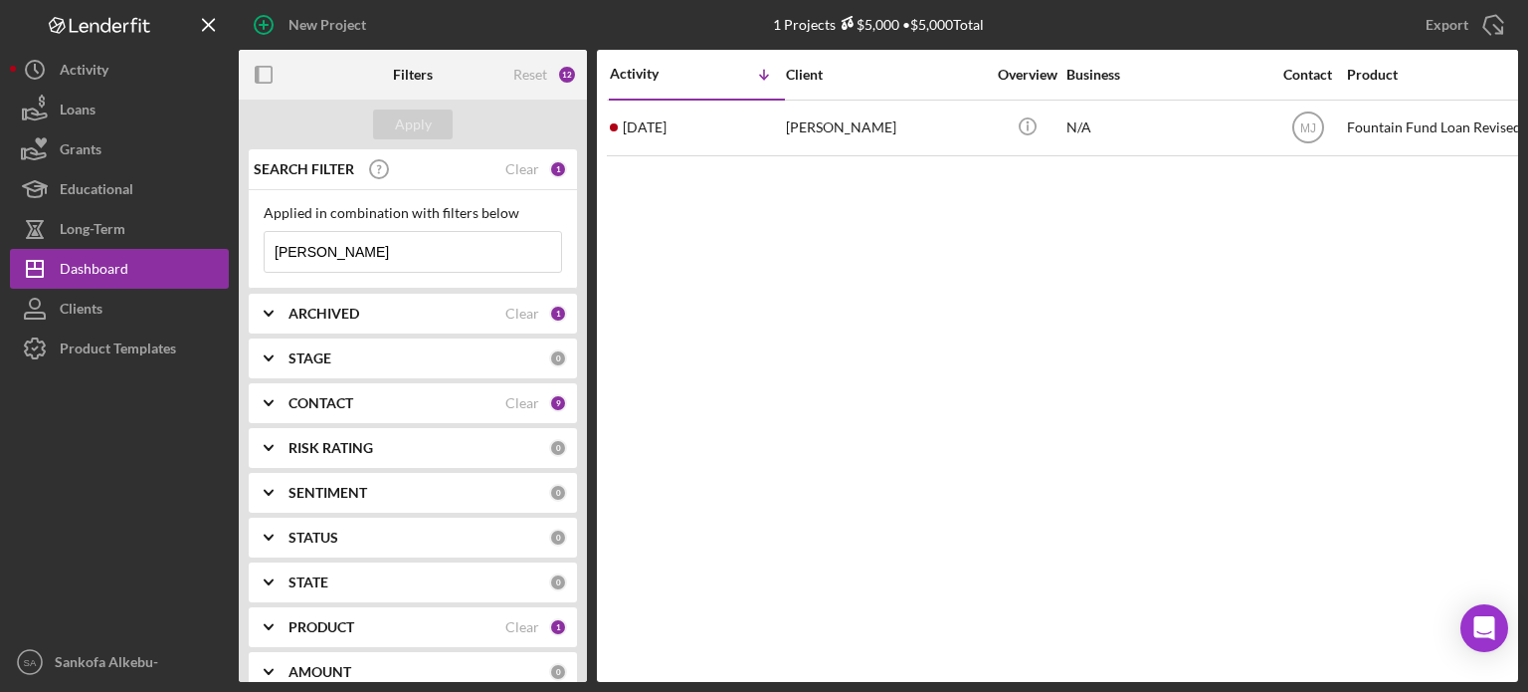
click at [438, 254] on input "[PERSON_NAME]" at bounding box center [413, 252] width 297 height 40
drag, startPoint x: 320, startPoint y: 247, endPoint x: 251, endPoint y: 243, distance: 69.8
click at [251, 244] on div "Applied in combination with filters below [PERSON_NAME] Icon/Menu Close" at bounding box center [413, 239] width 328 height 99
type input "[PERSON_NAME]"
click at [421, 125] on div "Apply" at bounding box center [413, 124] width 37 height 30
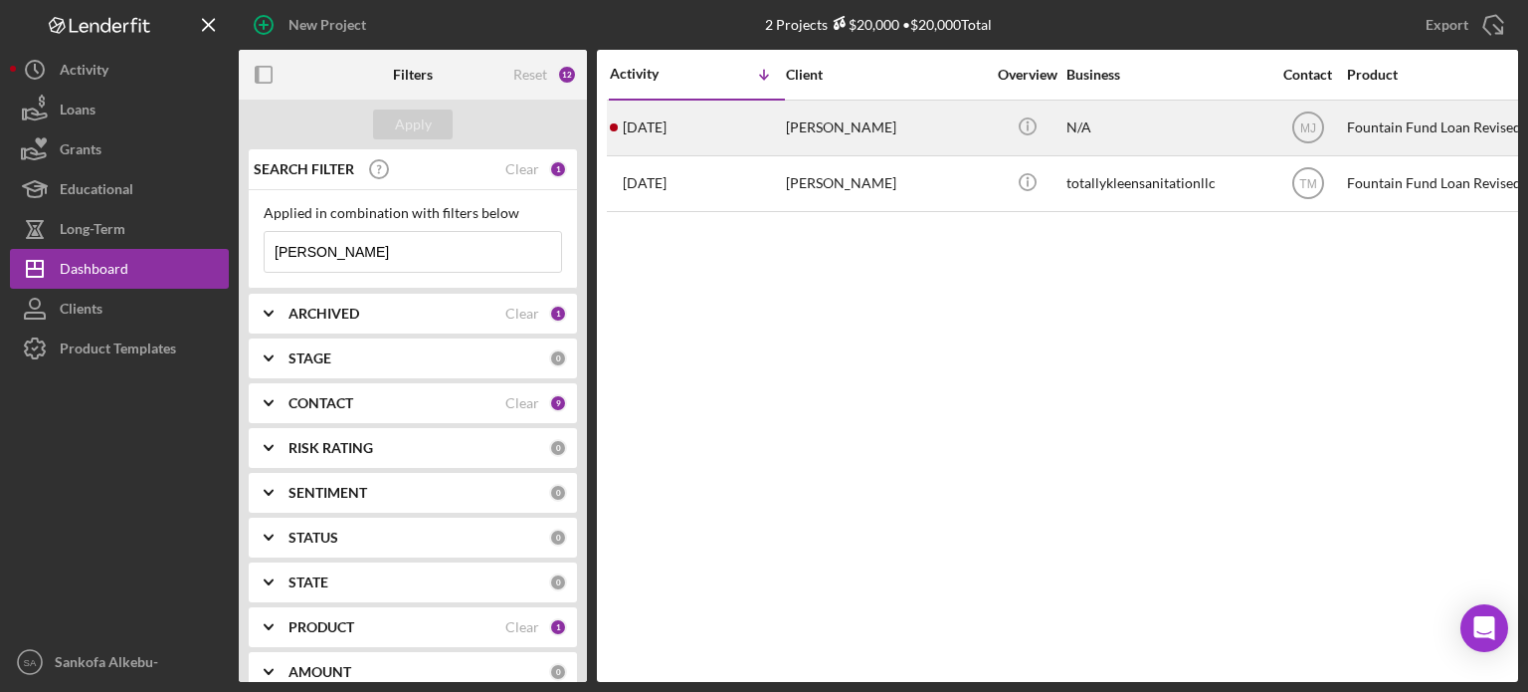
click at [1157, 130] on div "N/A" at bounding box center [1166, 127] width 199 height 53
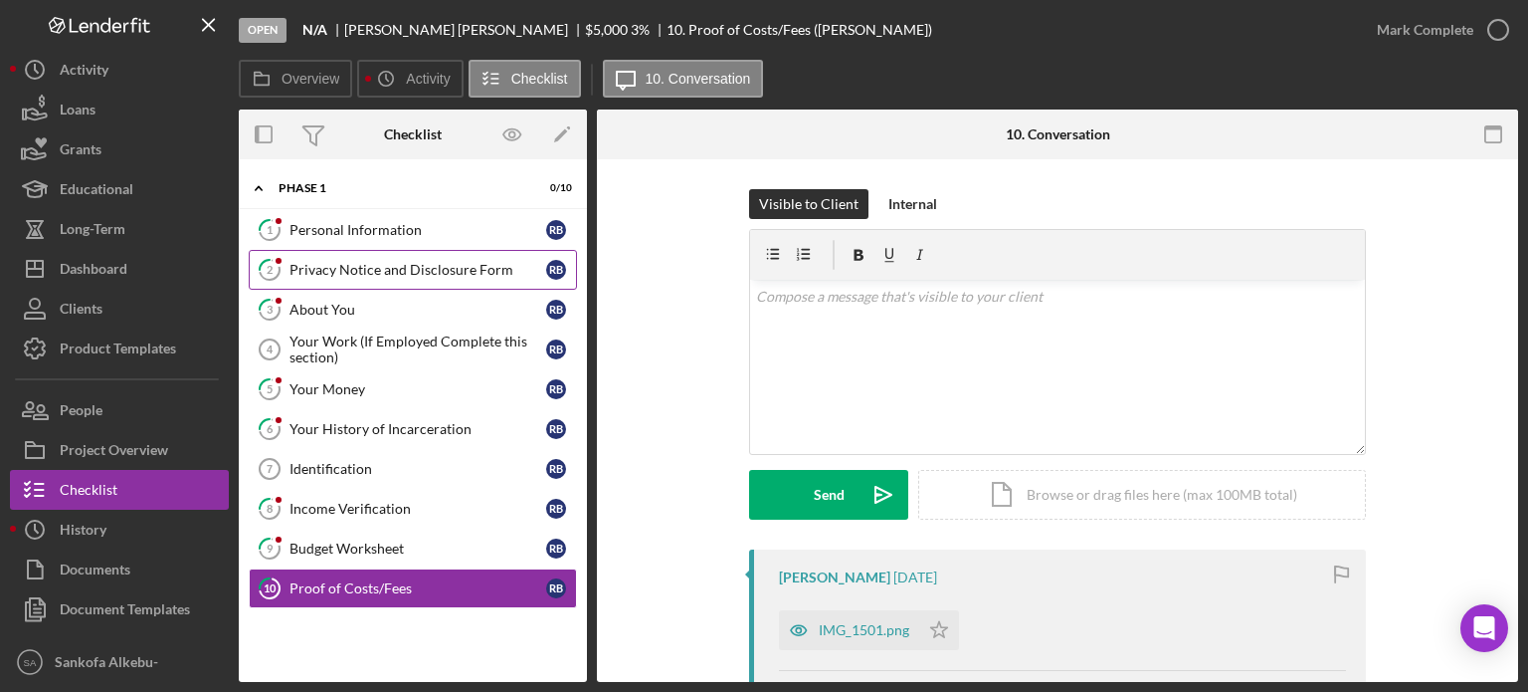
click at [398, 266] on div "Privacy Notice and Disclosure Form" at bounding box center [418, 270] width 257 height 16
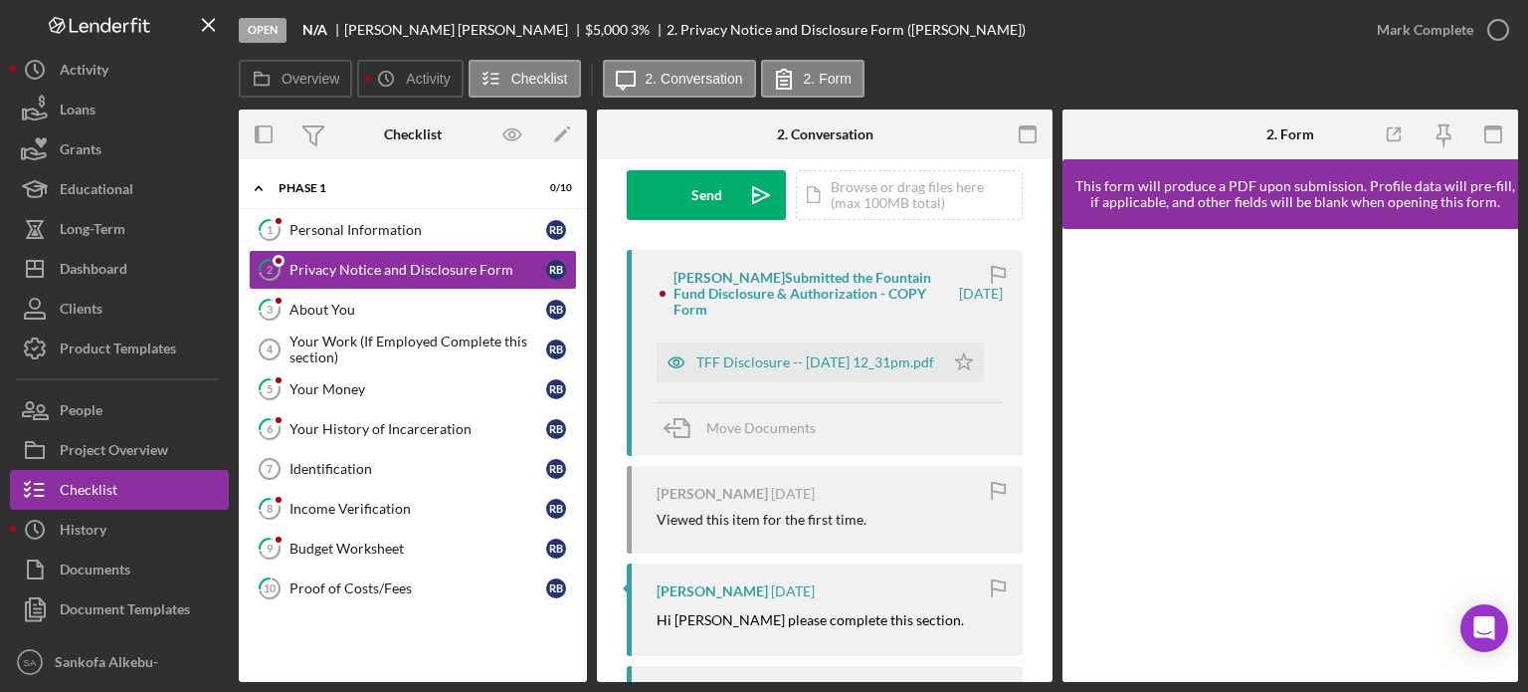
scroll to position [298, 0]
click at [724, 361] on div "TFF Disclosure -- 2025-09-10 12_31pm.pdf" at bounding box center [815, 363] width 238 height 16
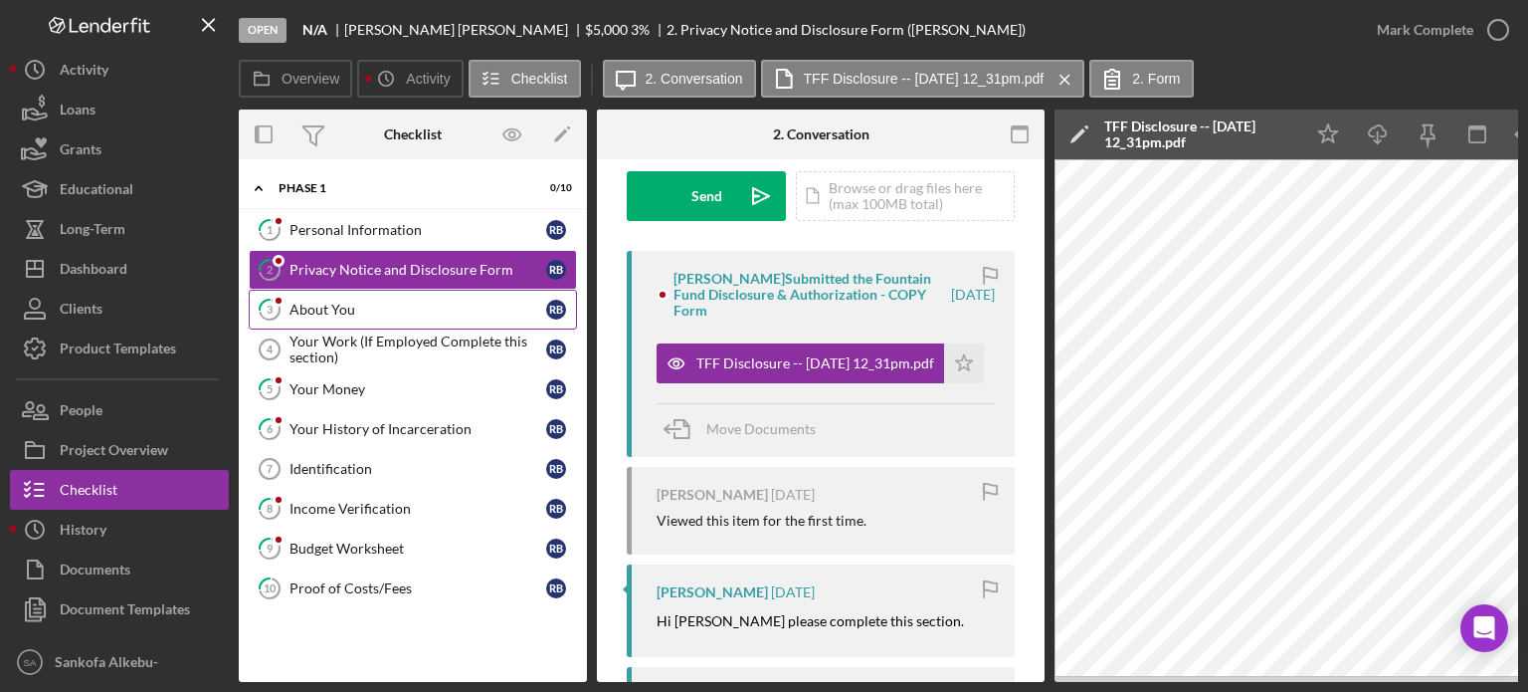
click at [444, 314] on div "About You" at bounding box center [418, 309] width 257 height 16
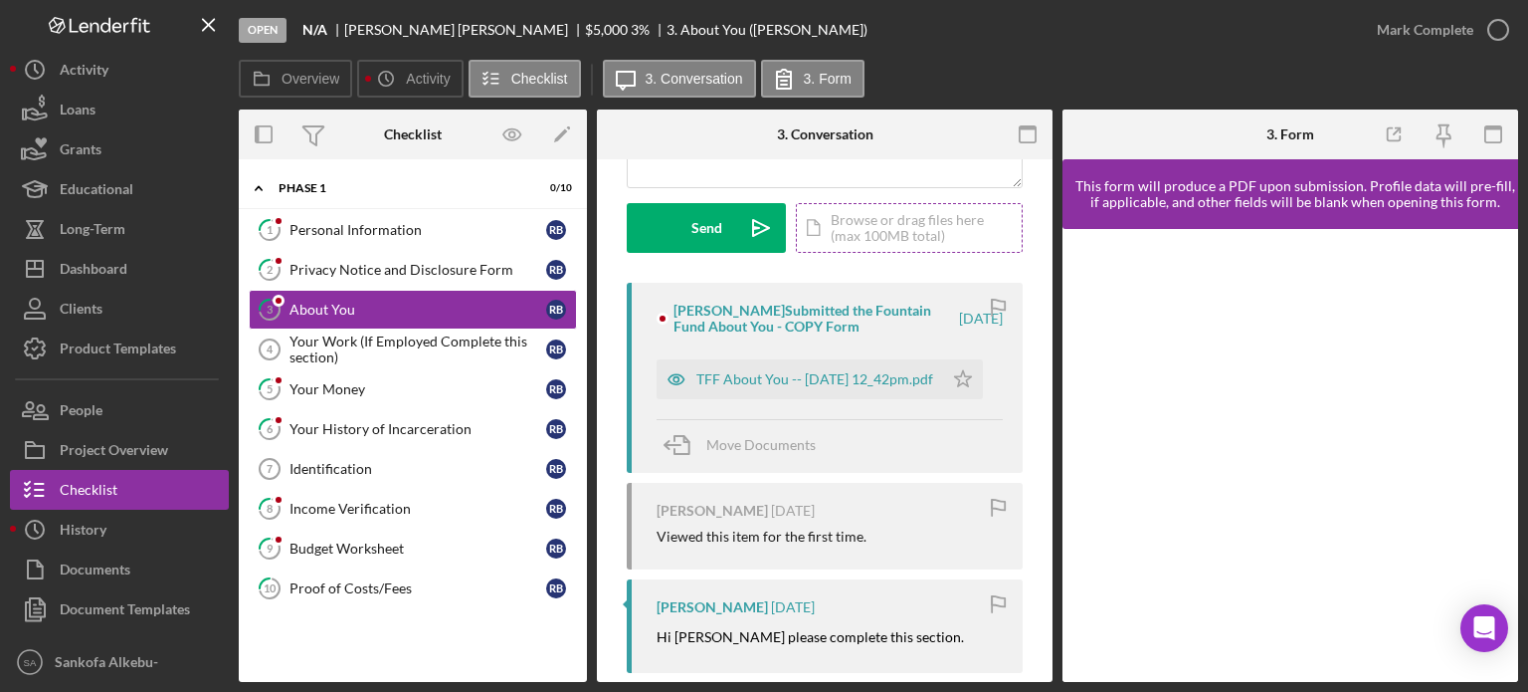
scroll to position [398, 0]
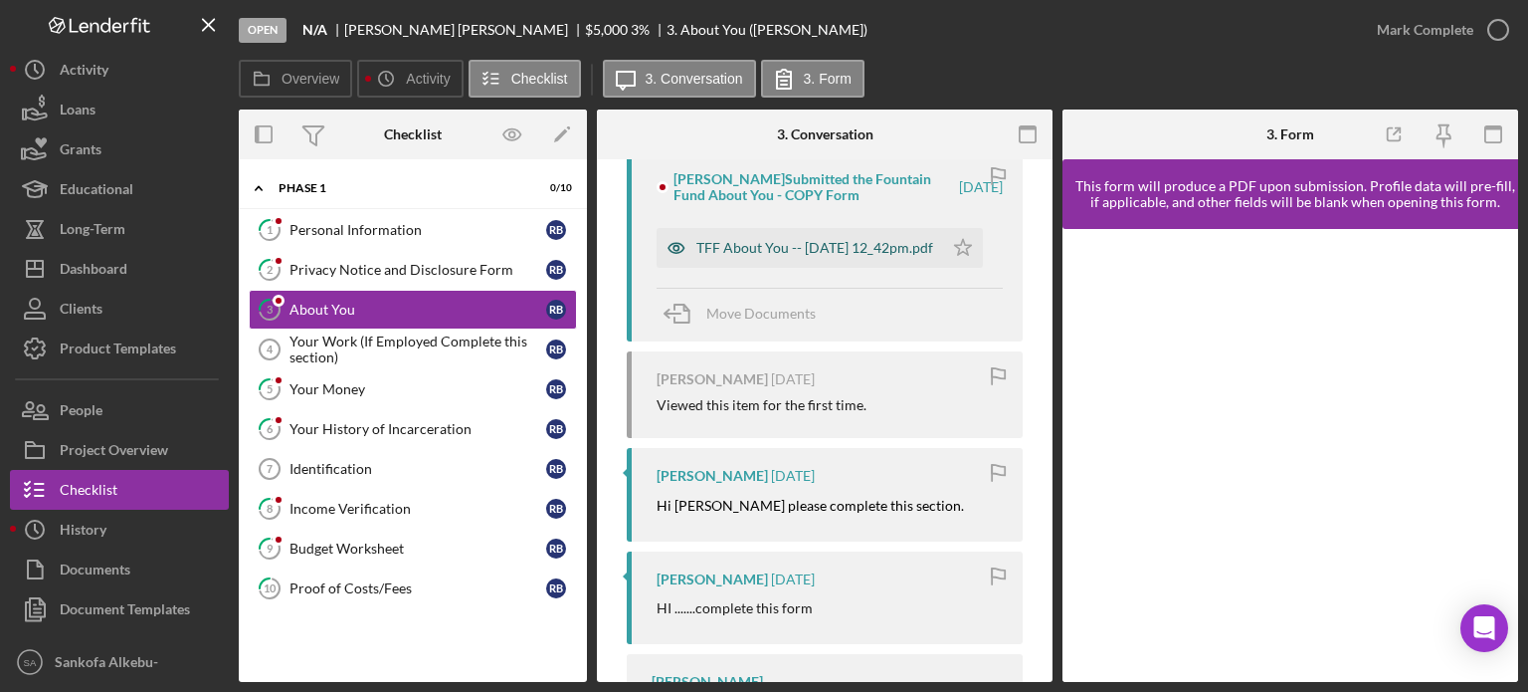
click at [709, 249] on div "TFF About You -- 2025-09-10 12_42pm.pdf" at bounding box center [814, 248] width 237 height 16
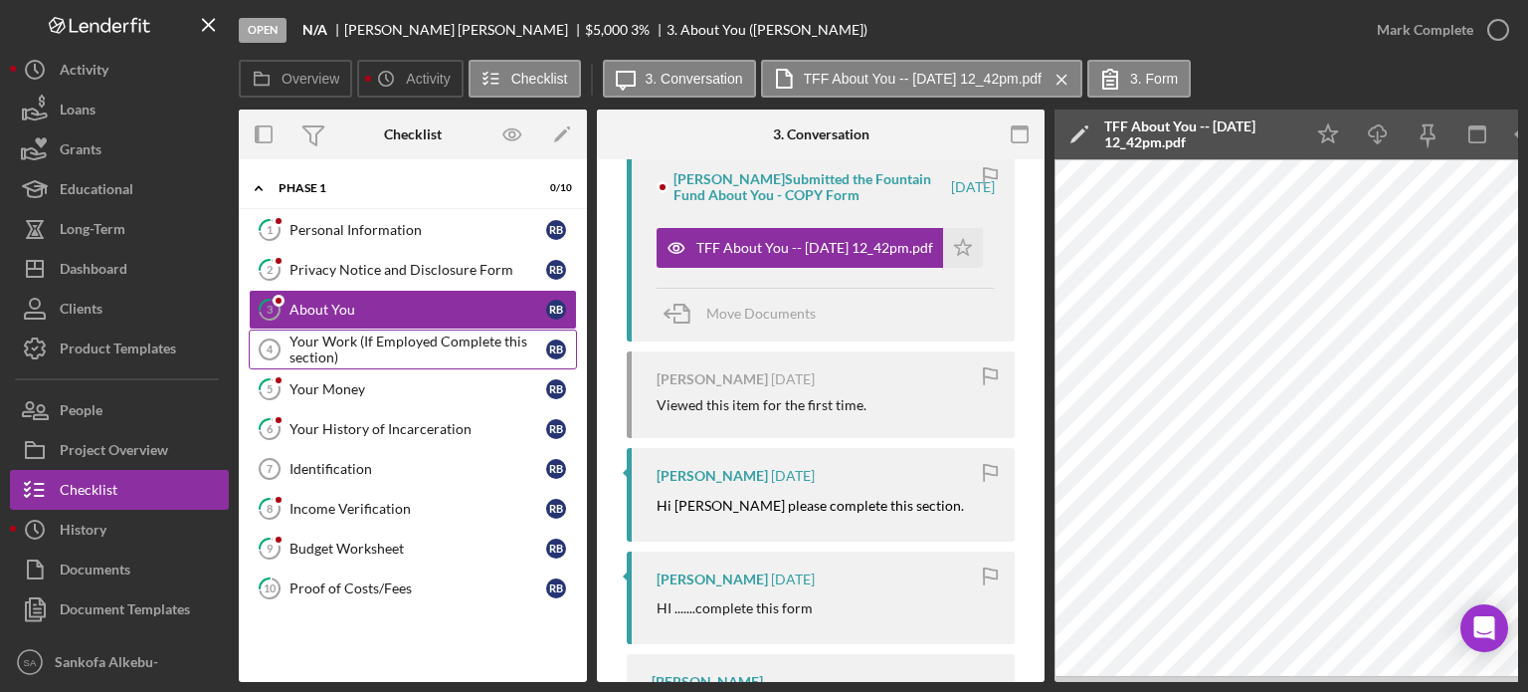
click at [410, 356] on div "Your Work (If Employed Complete this section)" at bounding box center [418, 349] width 257 height 32
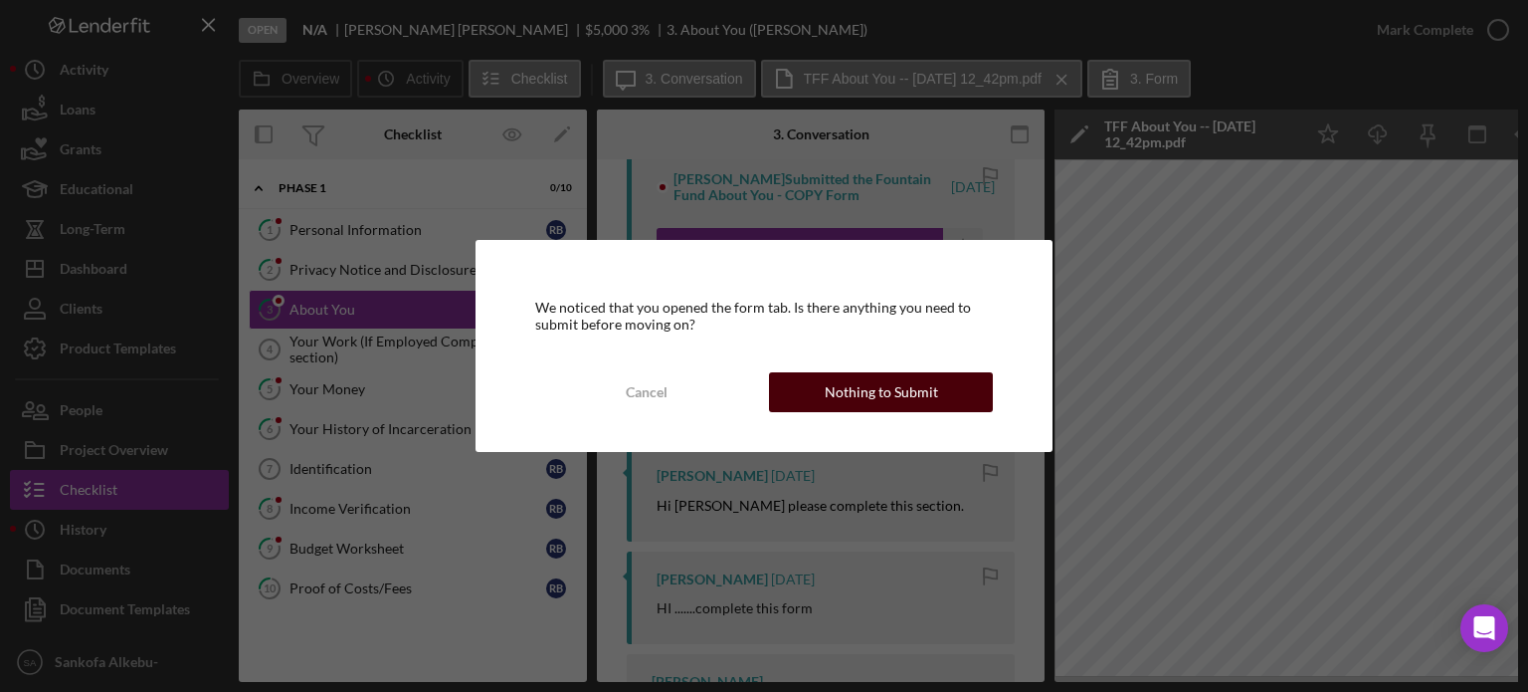
click at [855, 388] on div "Nothing to Submit" at bounding box center [881, 392] width 113 height 40
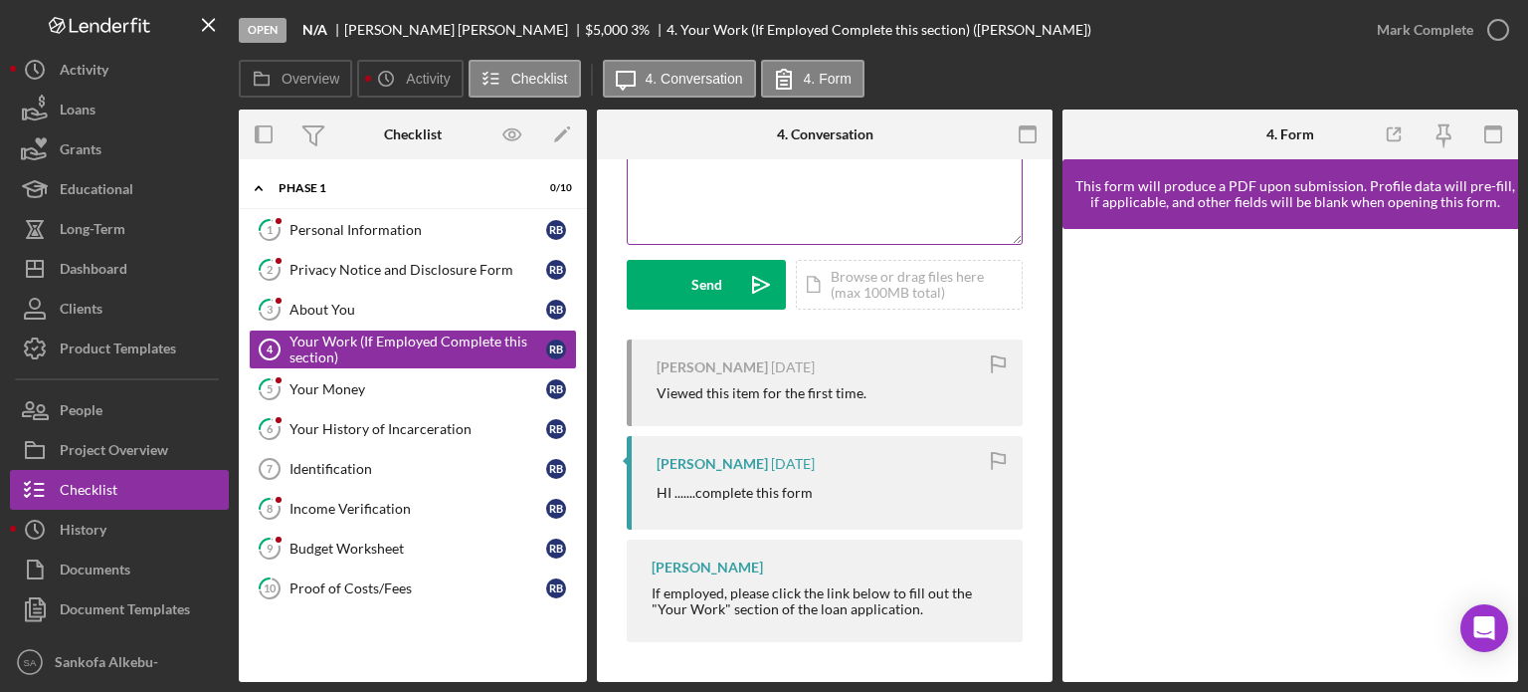
scroll to position [241, 0]
click at [430, 381] on div "Your Money" at bounding box center [418, 389] width 257 height 16
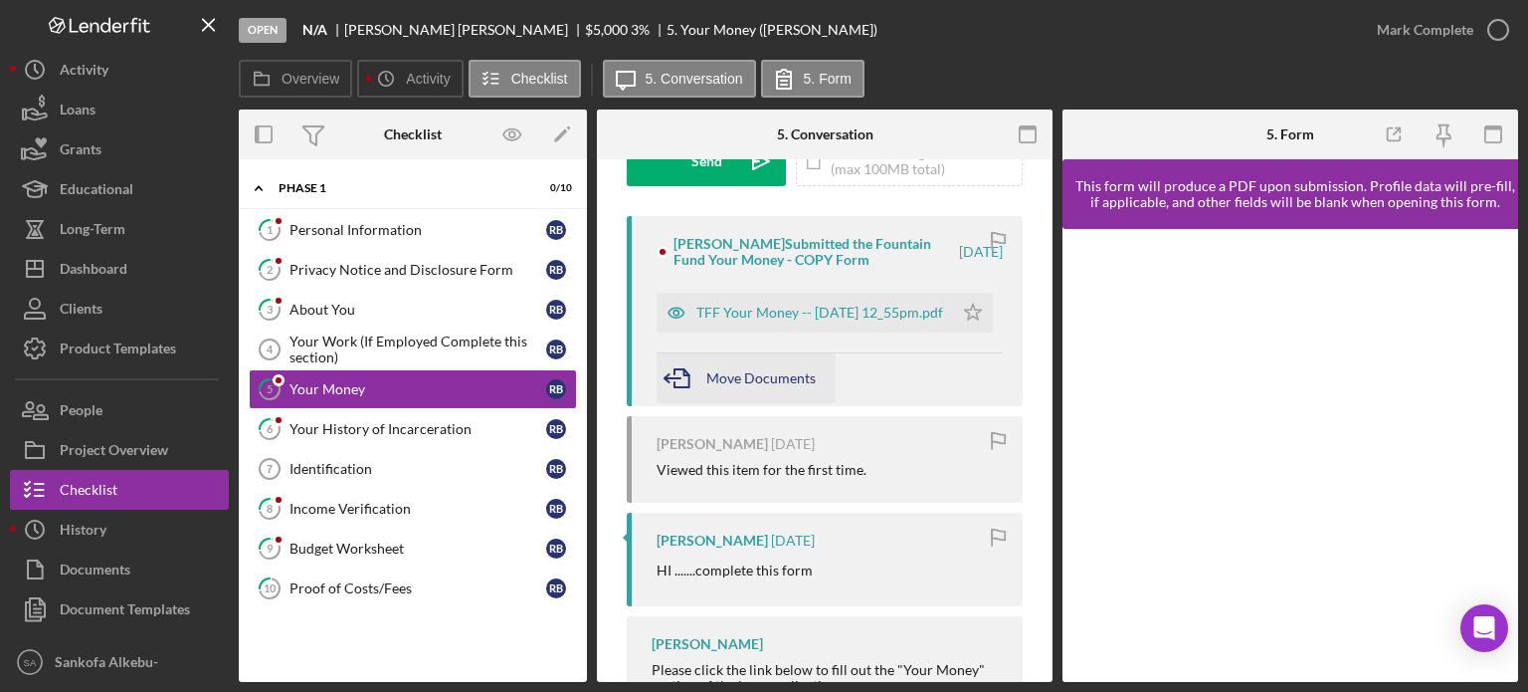
scroll to position [348, 0]
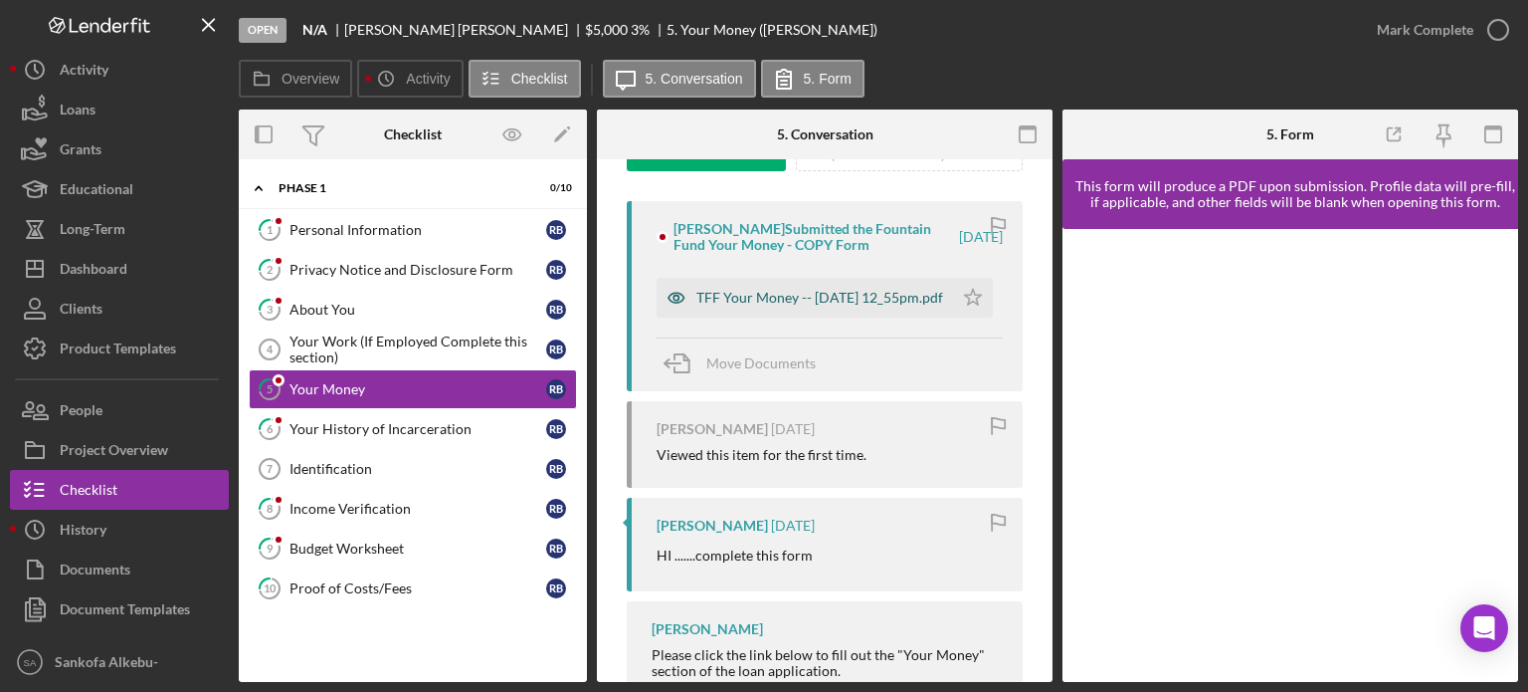
click at [776, 292] on div "TFF Your Money -- 2025-09-10 12_55pm.pdf" at bounding box center [819, 298] width 247 height 16
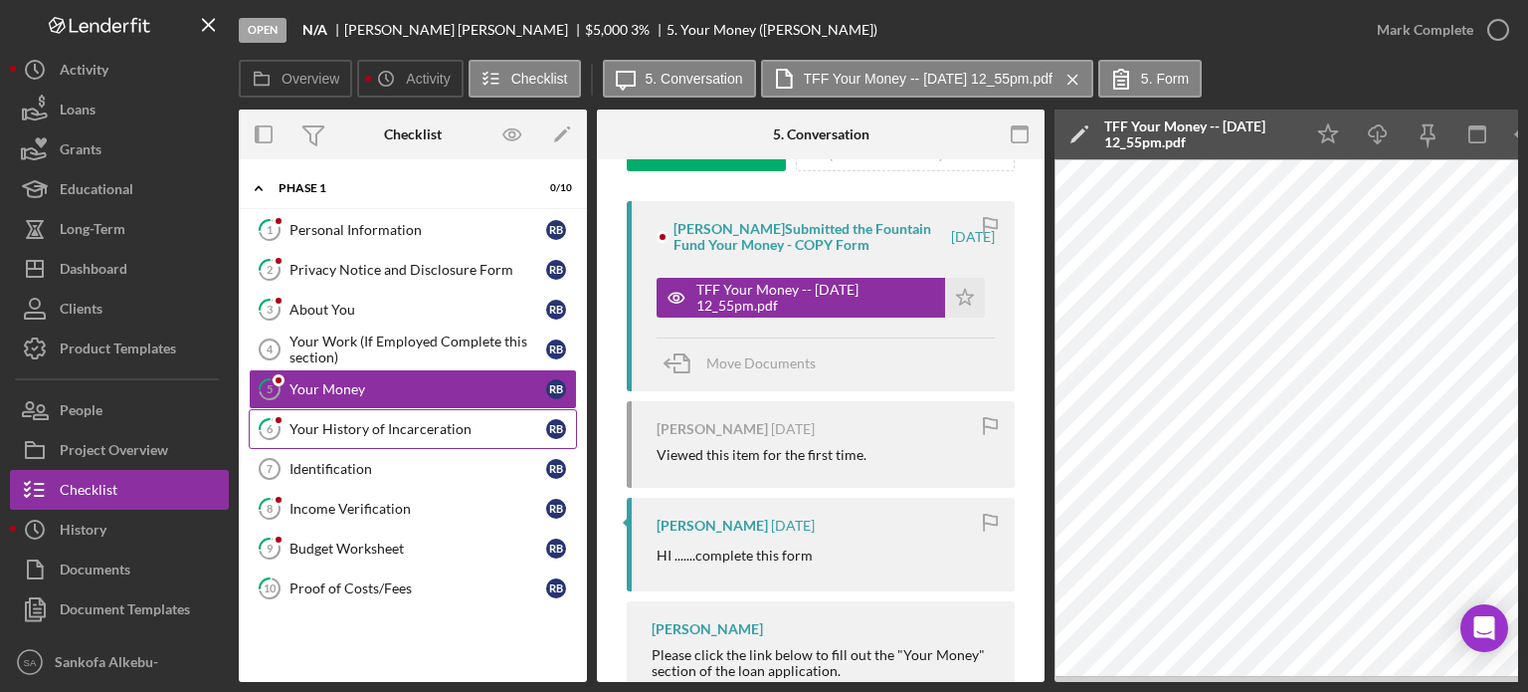
click at [444, 432] on div "Your History of Incarceration" at bounding box center [418, 429] width 257 height 16
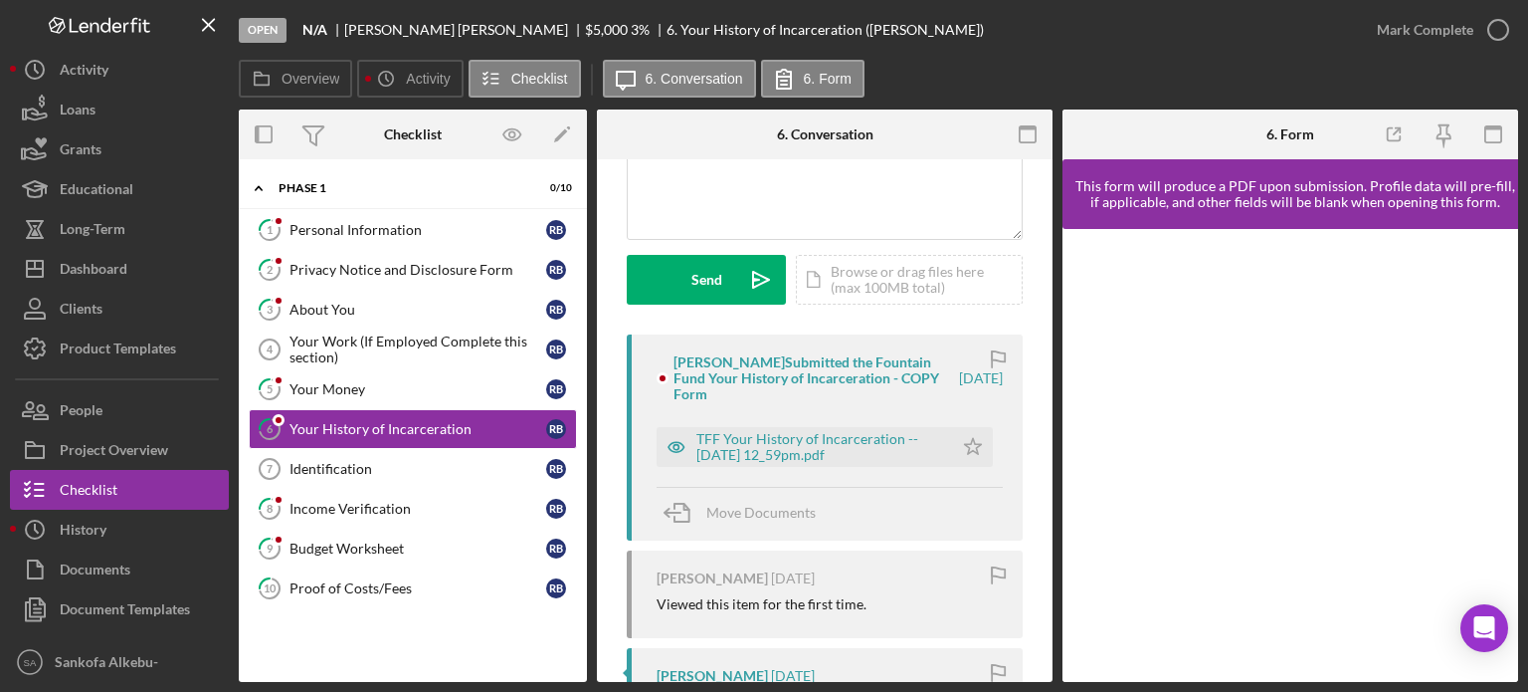
scroll to position [223, 0]
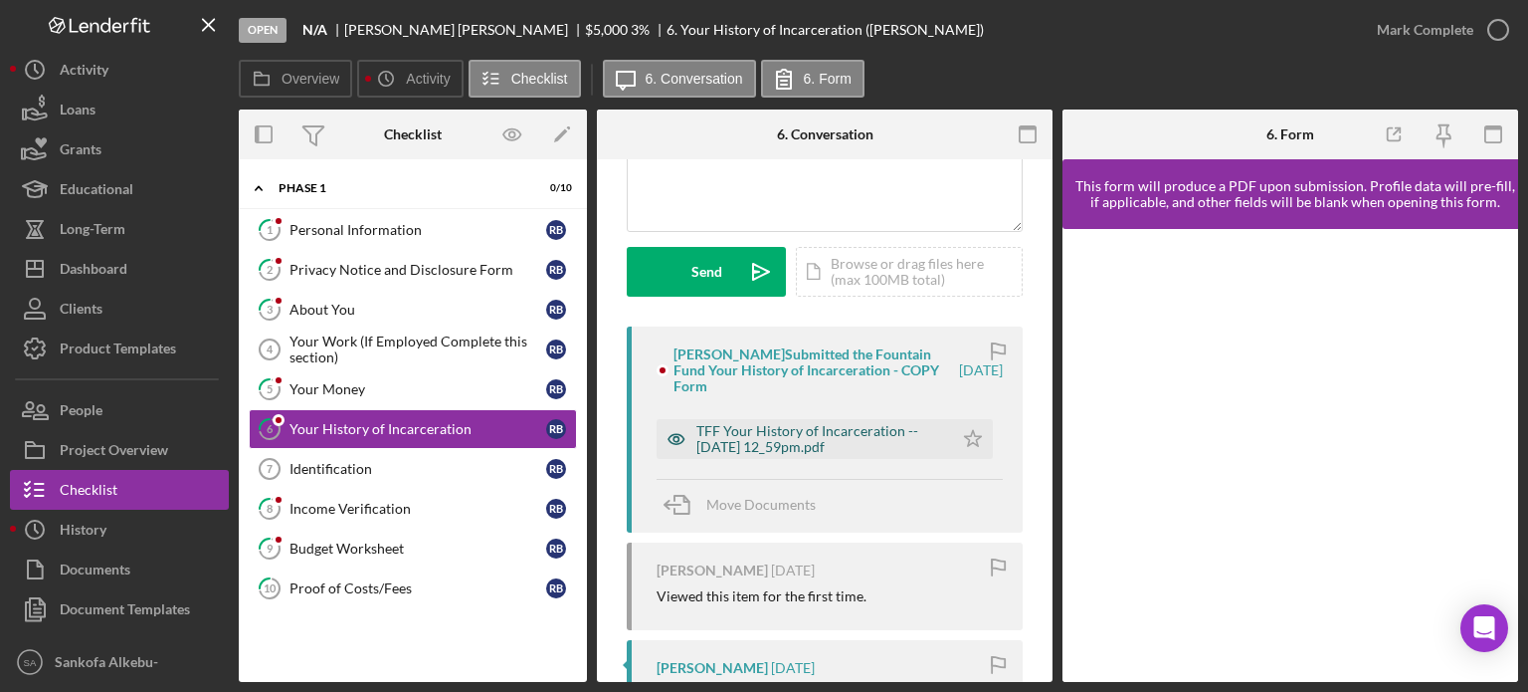
click at [728, 442] on div "TFF Your History of Incarceration -- 2025-09-10 12_59pm.pdf" at bounding box center [819, 439] width 247 height 32
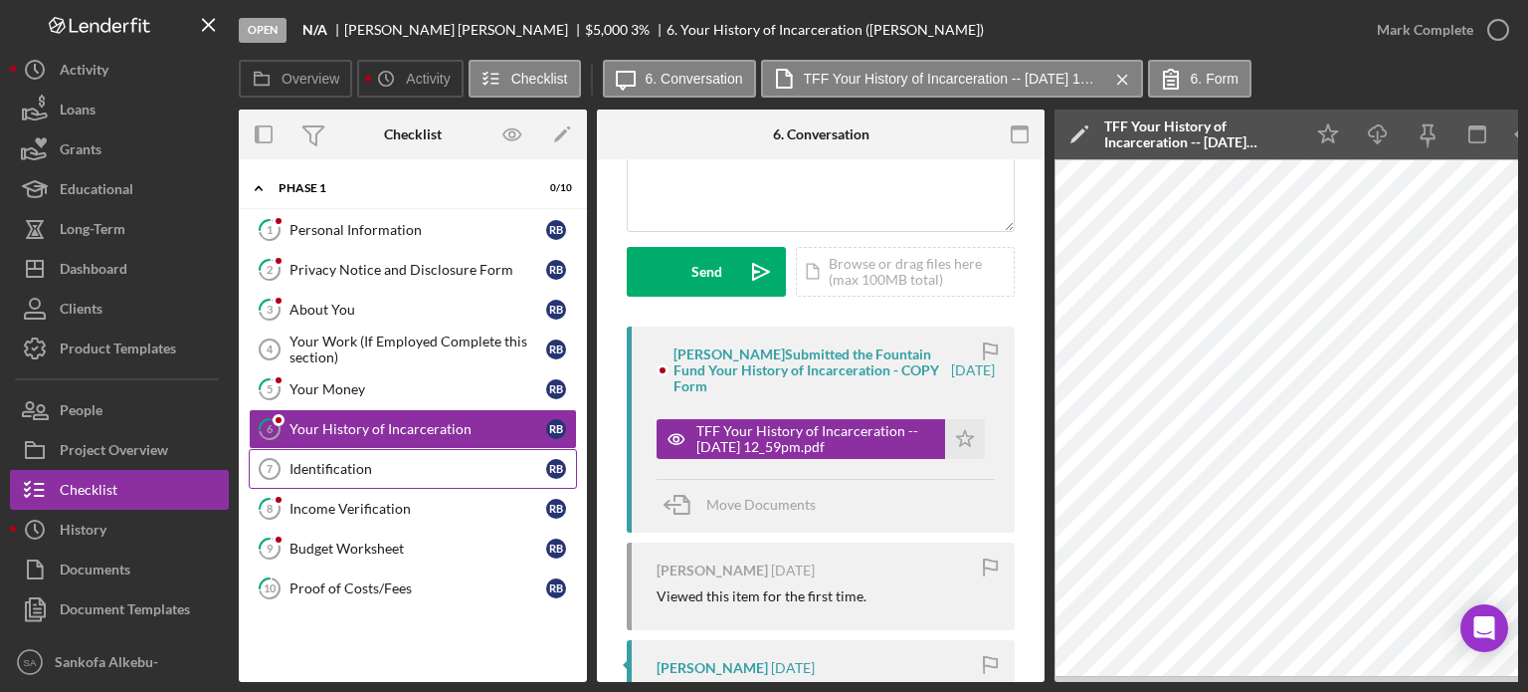
click at [458, 469] on div "Identification" at bounding box center [418, 469] width 257 height 16
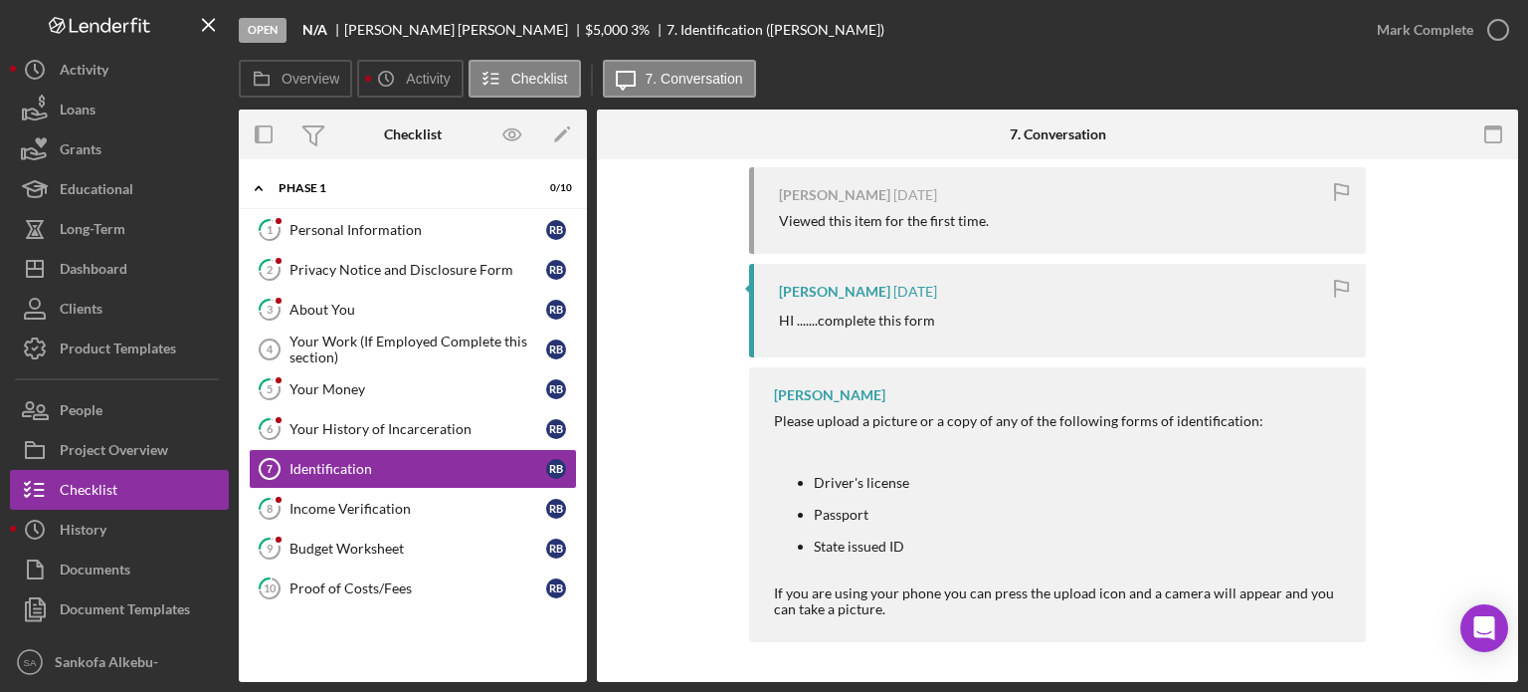
scroll to position [397, 0]
click at [363, 311] on div "About You" at bounding box center [418, 309] width 257 height 16
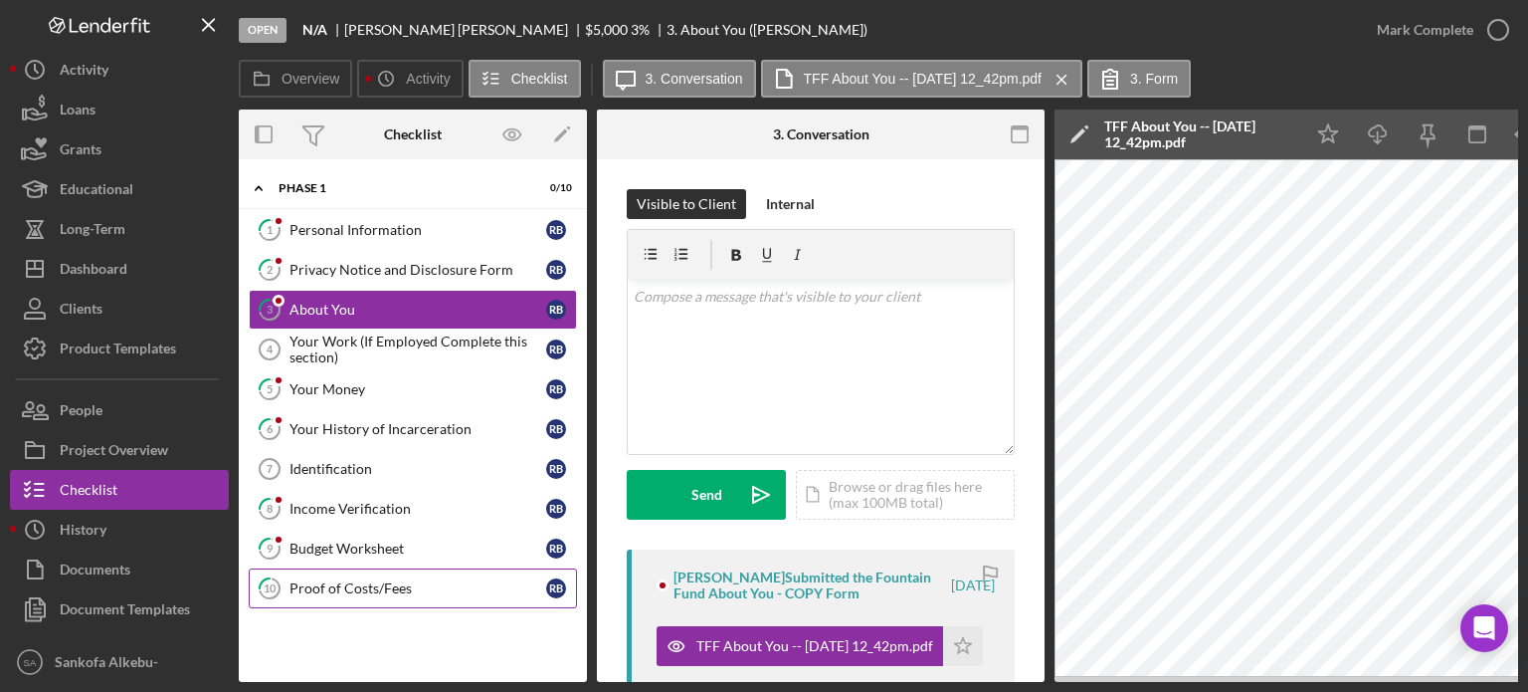
click at [415, 580] on div "Proof of Costs/Fees" at bounding box center [418, 588] width 257 height 16
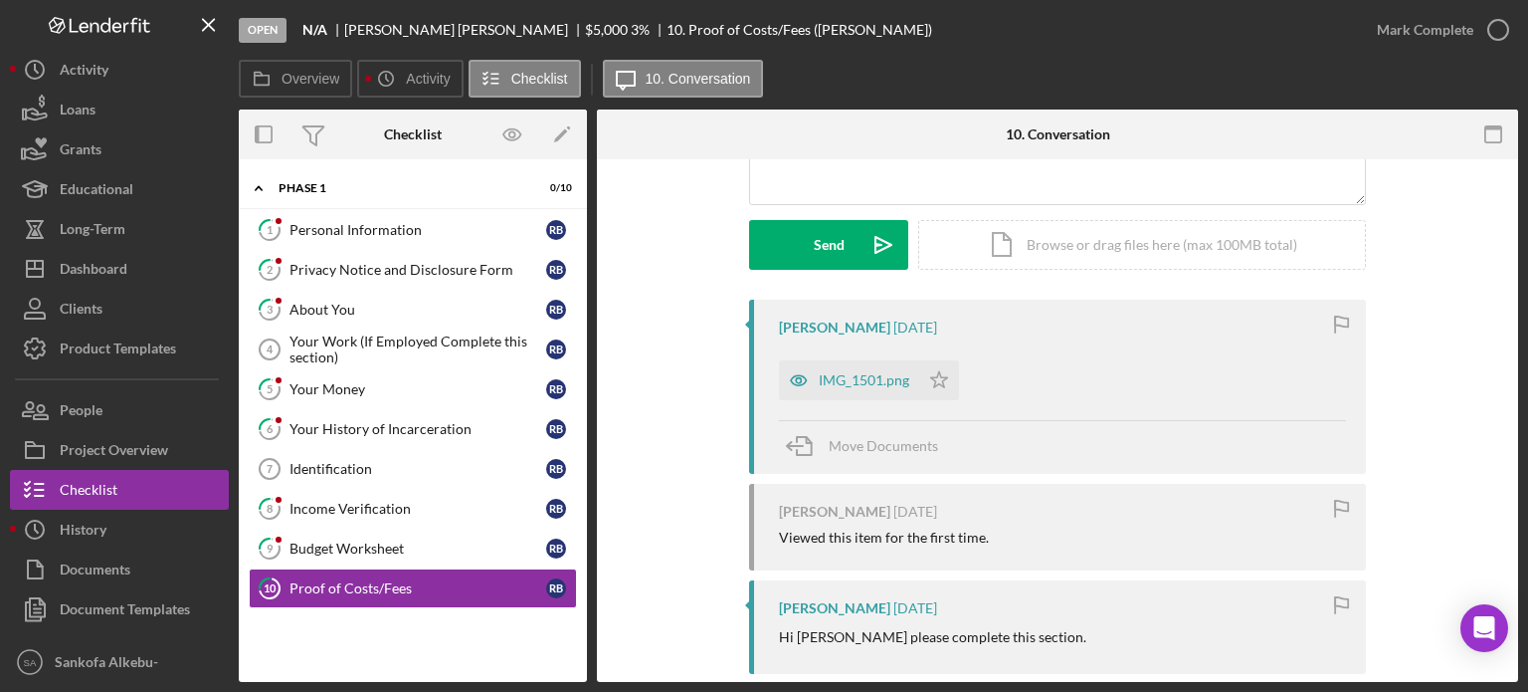
scroll to position [223, 0]
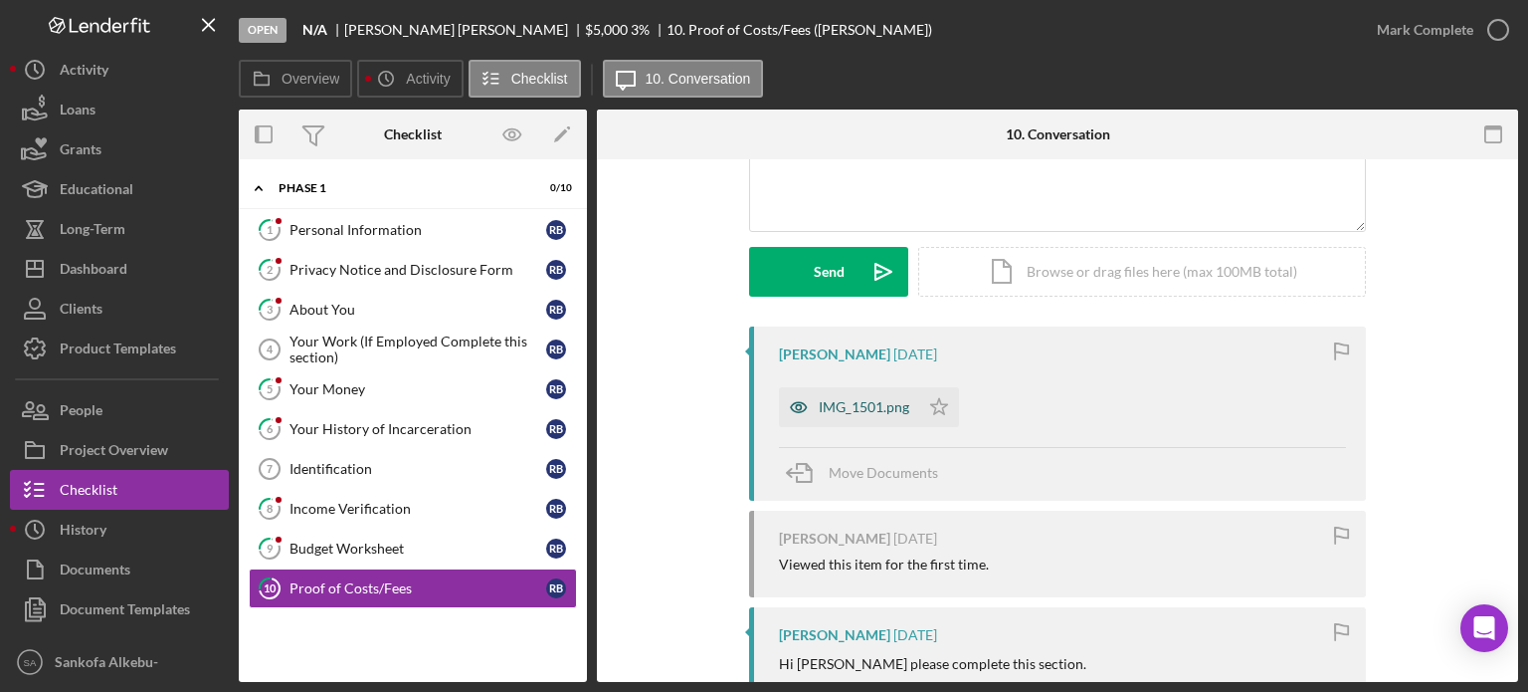
click at [842, 399] on div "IMG_1501.png" at bounding box center [864, 407] width 91 height 16
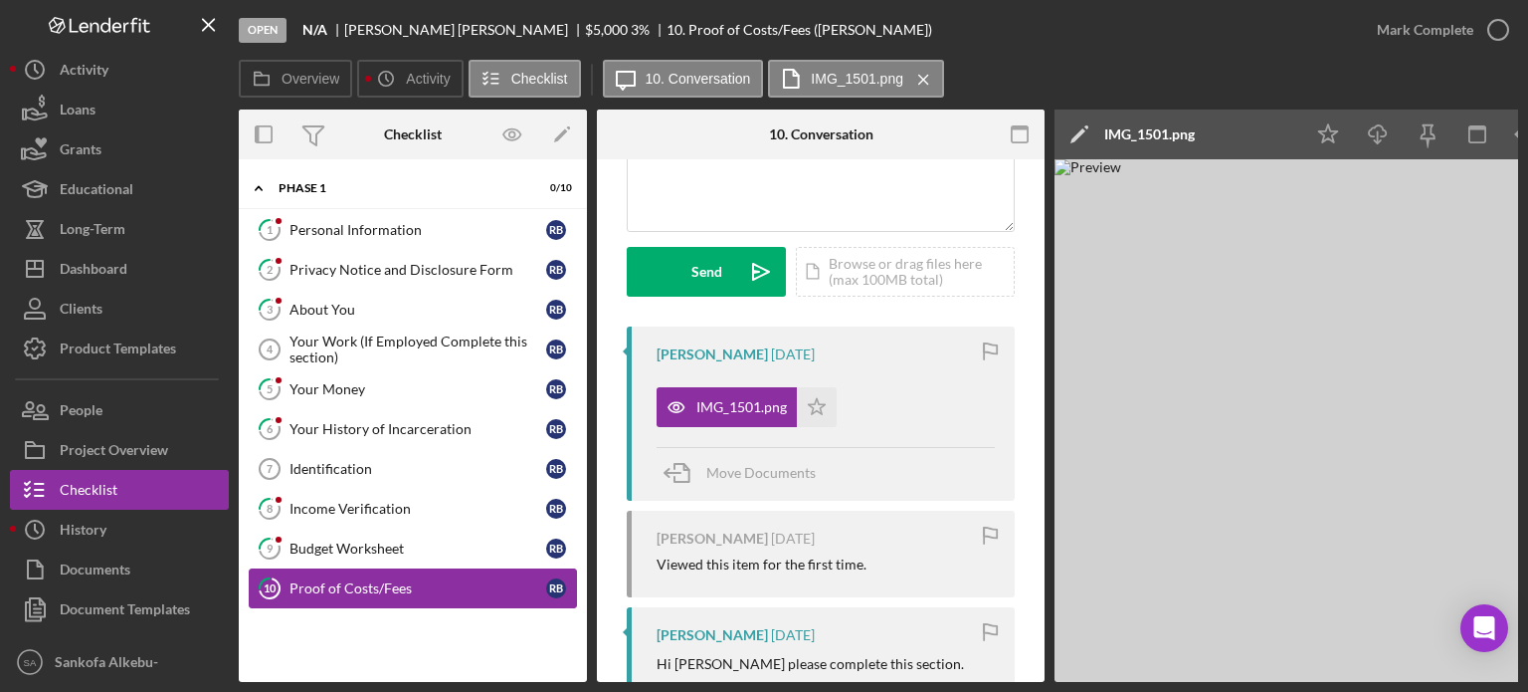
click at [456, 599] on link "10 Proof of Costs/Fees R B" at bounding box center [413, 588] width 328 height 40
click at [454, 593] on link "10 Proof of Costs/Fees R B" at bounding box center [413, 588] width 328 height 40
click at [446, 552] on div "Budget Worksheet" at bounding box center [418, 548] width 257 height 16
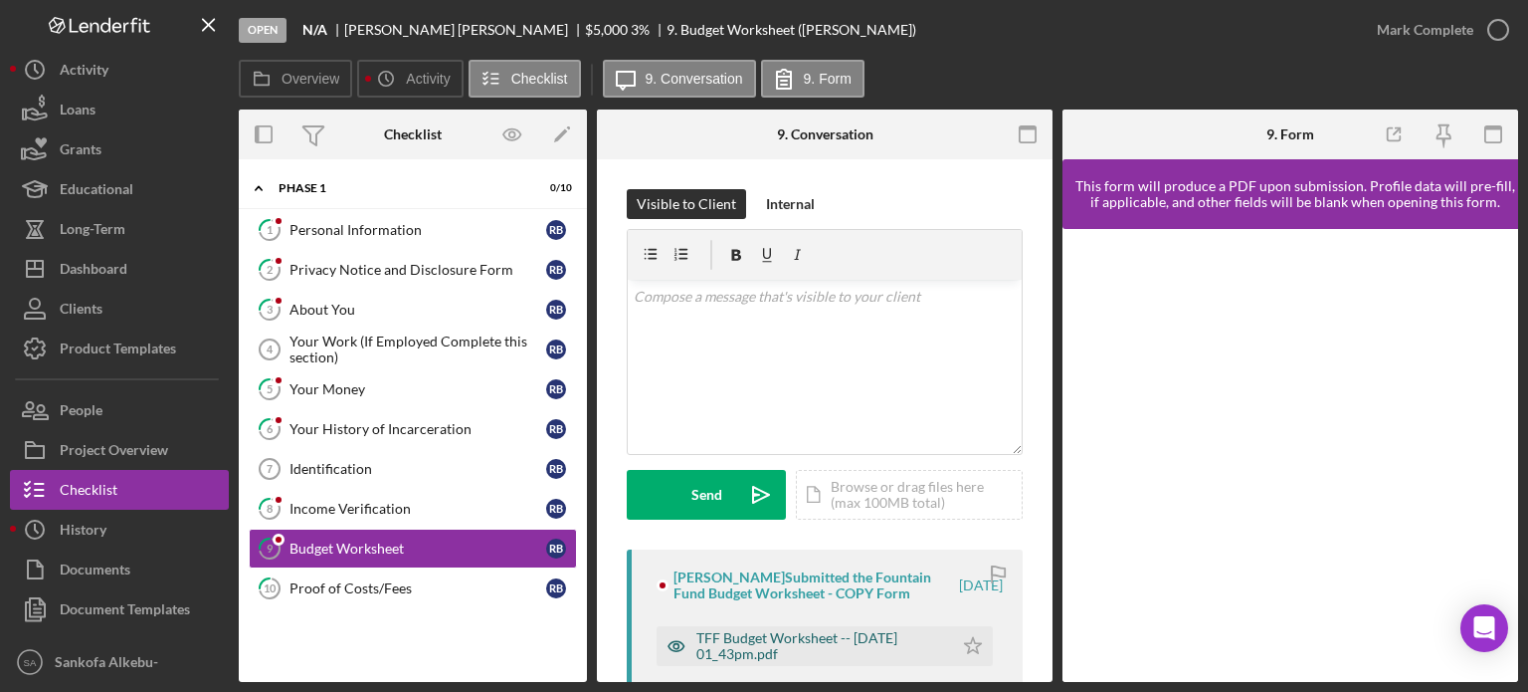
click at [771, 645] on div "TFF Budget Worksheet -- 2025-09-10 01_43pm.pdf" at bounding box center [819, 646] width 247 height 32
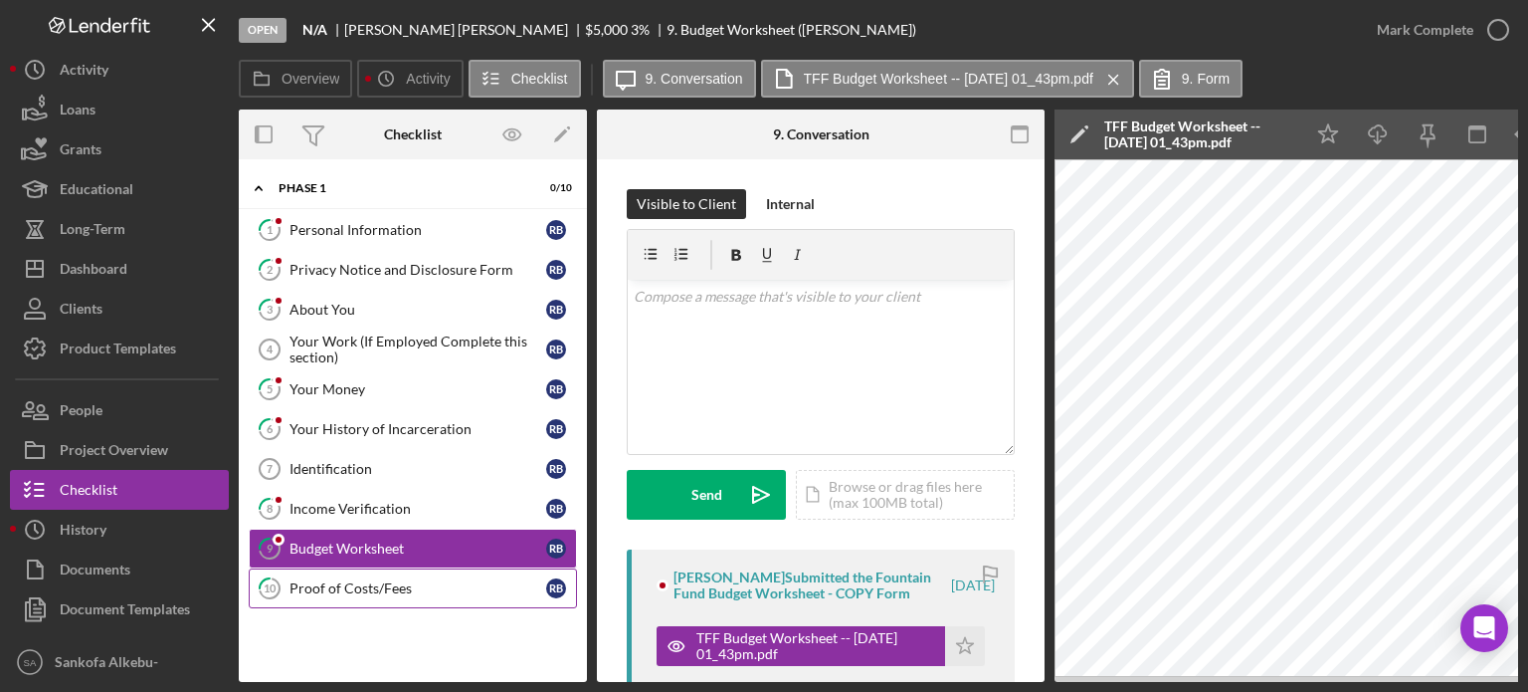
click at [465, 591] on div "Proof of Costs/Fees" at bounding box center [418, 588] width 257 height 16
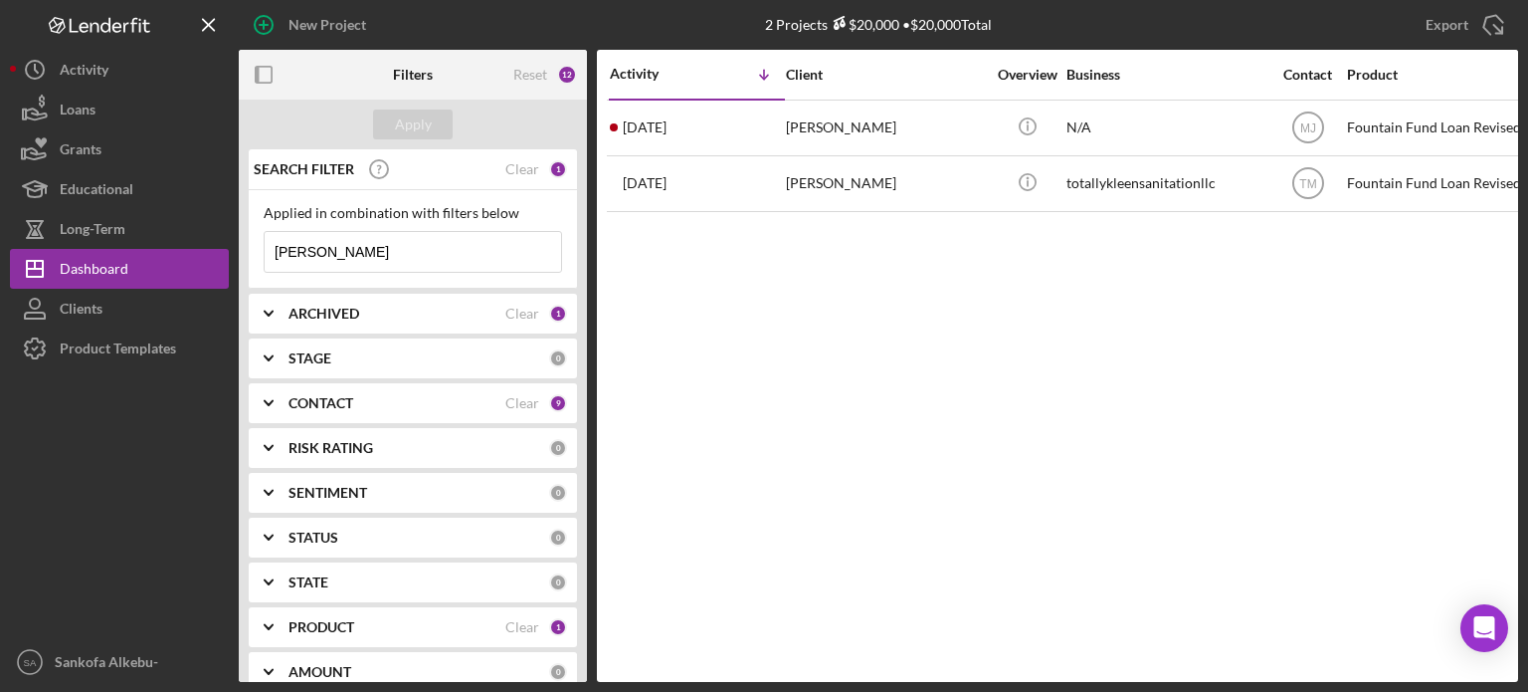
drag, startPoint x: 322, startPoint y: 250, endPoint x: 267, endPoint y: 245, distance: 55.9
click at [267, 245] on input "[PERSON_NAME]" at bounding box center [413, 252] width 297 height 40
type input "[PERSON_NAME]"
click at [438, 128] on button "Apply" at bounding box center [413, 124] width 80 height 30
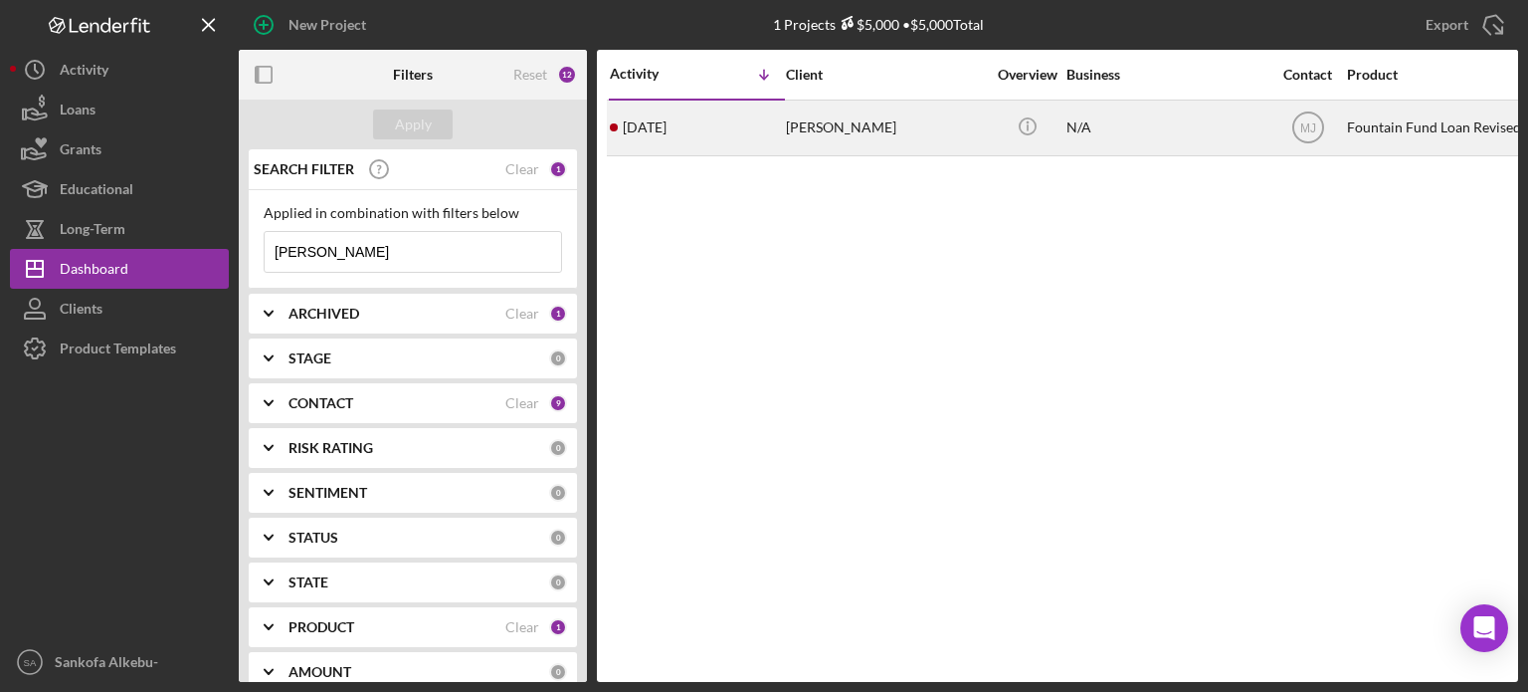
click at [868, 137] on div "[PERSON_NAME]" at bounding box center [885, 127] width 199 height 53
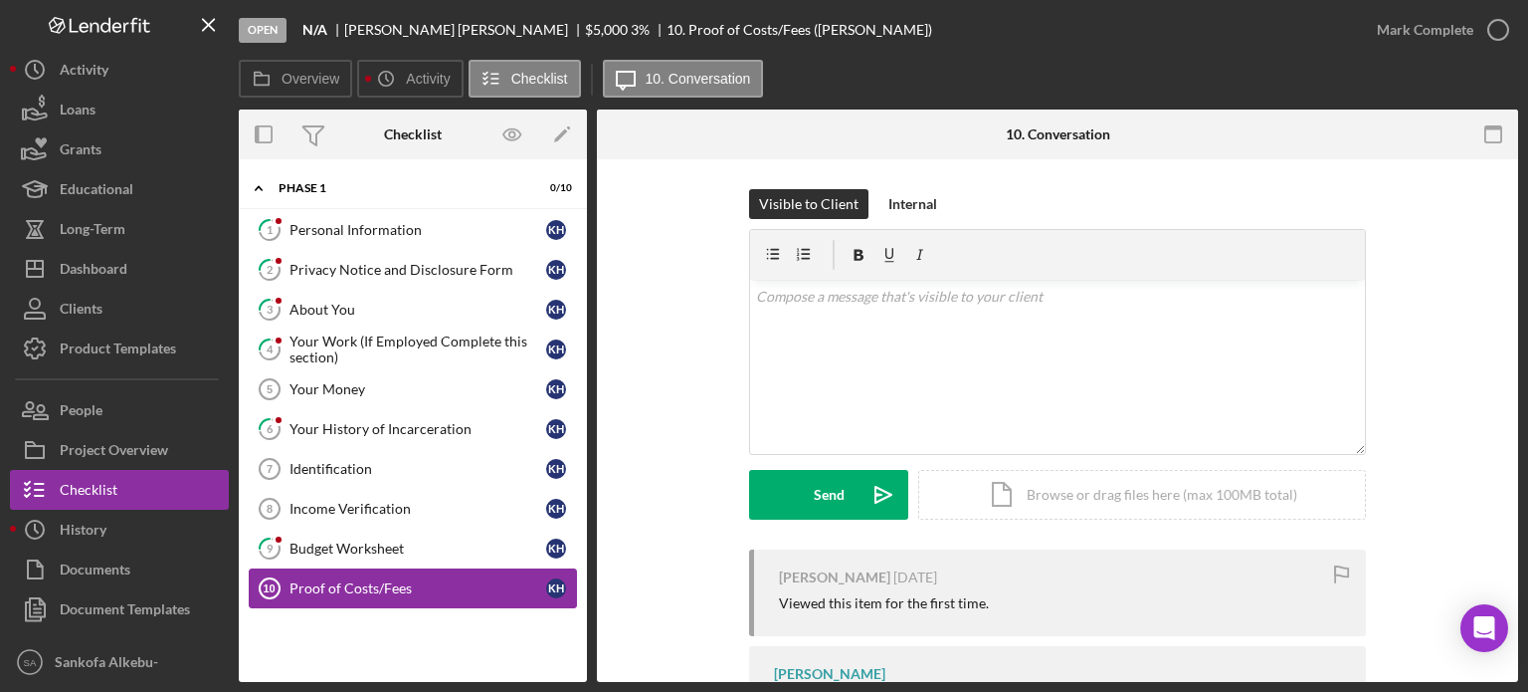
click at [406, 580] on div "Proof of Costs/Fees" at bounding box center [418, 588] width 257 height 16
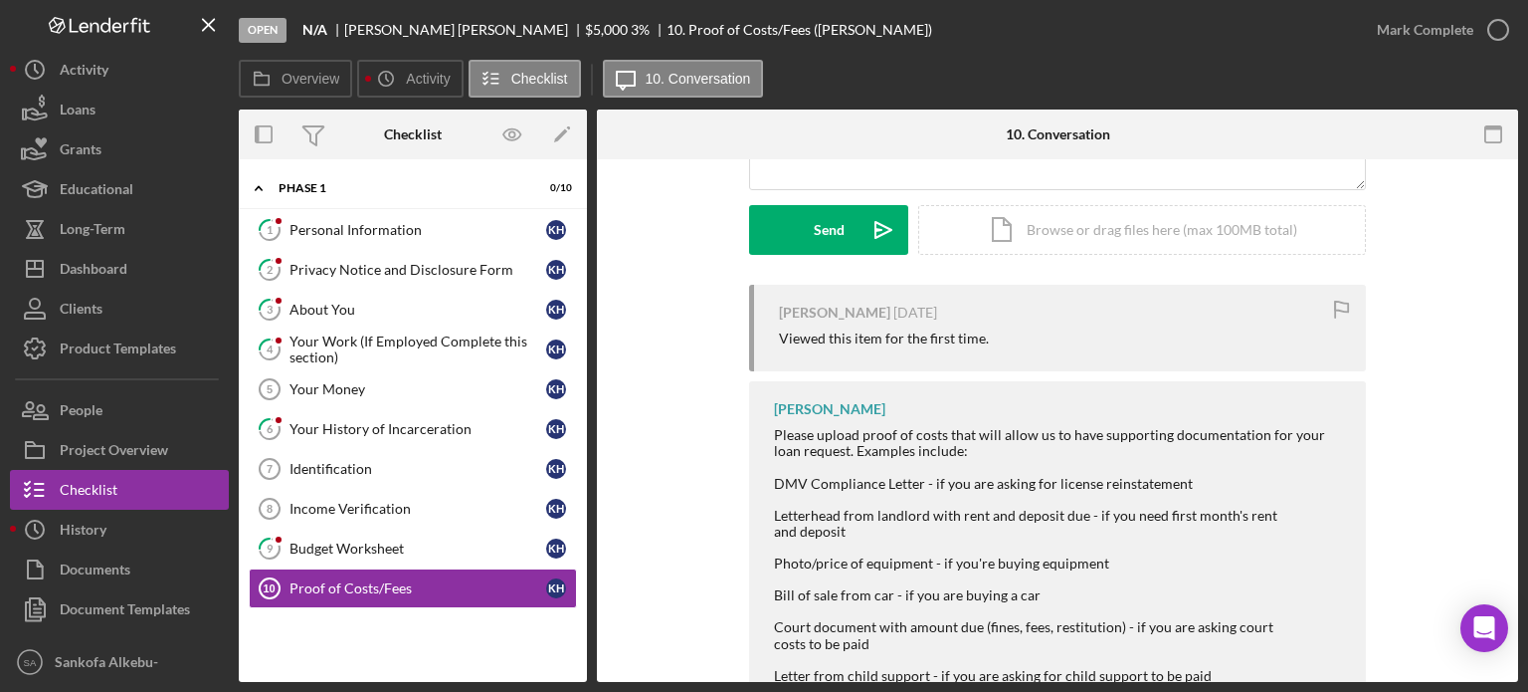
scroll to position [274, 0]
